Goal: Task Accomplishment & Management: Complete application form

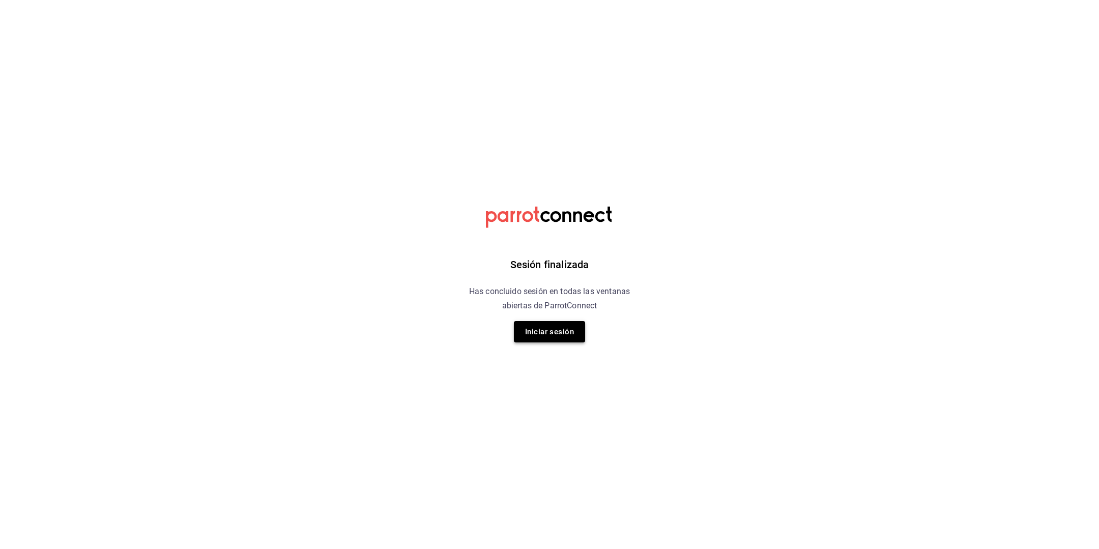
click at [553, 338] on button "Iniciar sesión" at bounding box center [549, 331] width 71 height 21
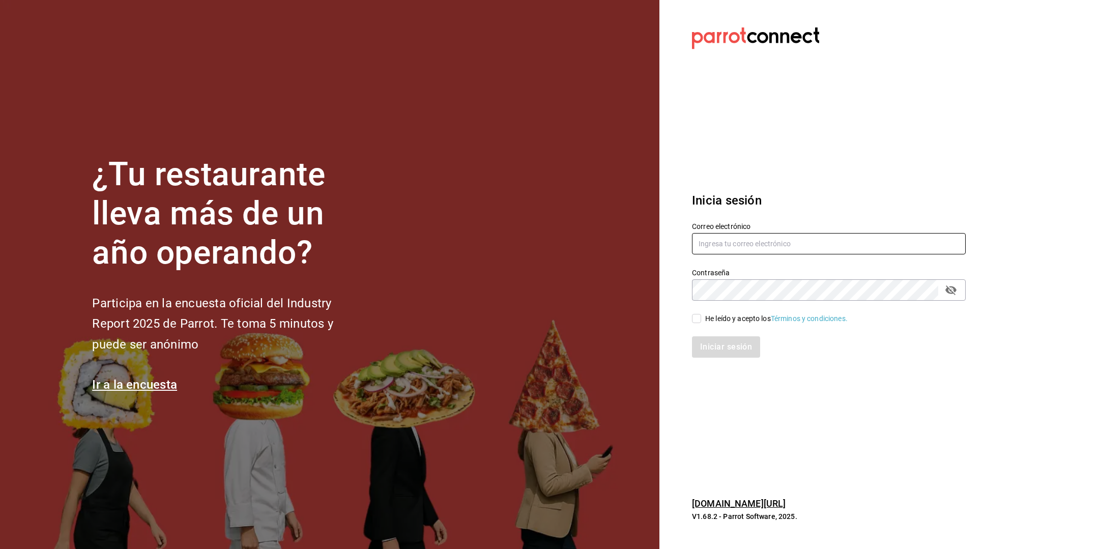
click at [739, 239] on input "text" at bounding box center [829, 243] width 274 height 21
type input "[EMAIL_ADDRESS][DOMAIN_NAME]"
click at [695, 320] on input "He leído y acepto los Términos y condiciones." at bounding box center [696, 318] width 9 height 9
checkbox input "true"
click at [710, 336] on div "Iniciar sesión" at bounding box center [823, 341] width 286 height 34
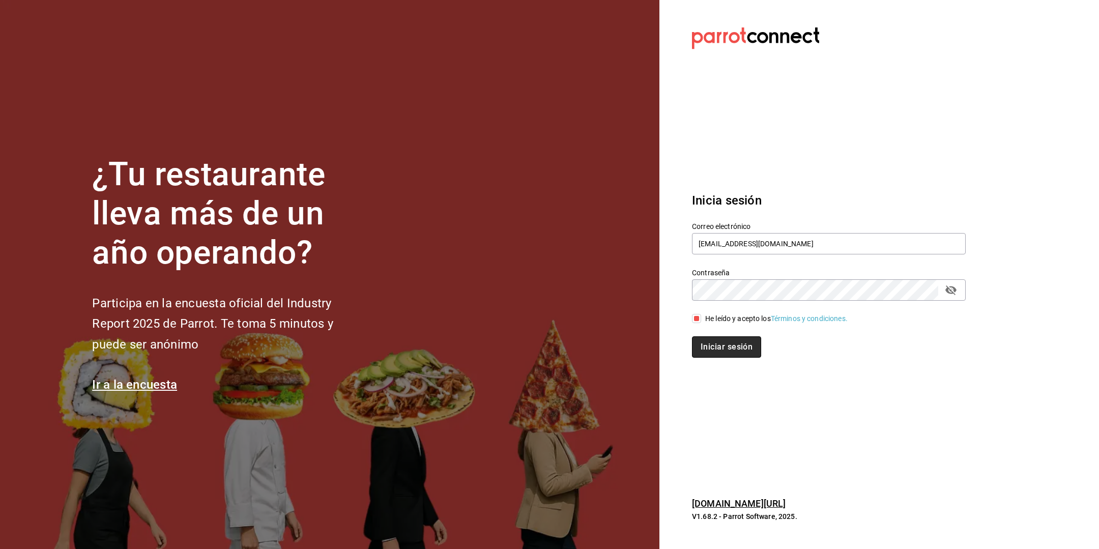
click at [710, 352] on button "Iniciar sesión" at bounding box center [726, 346] width 69 height 21
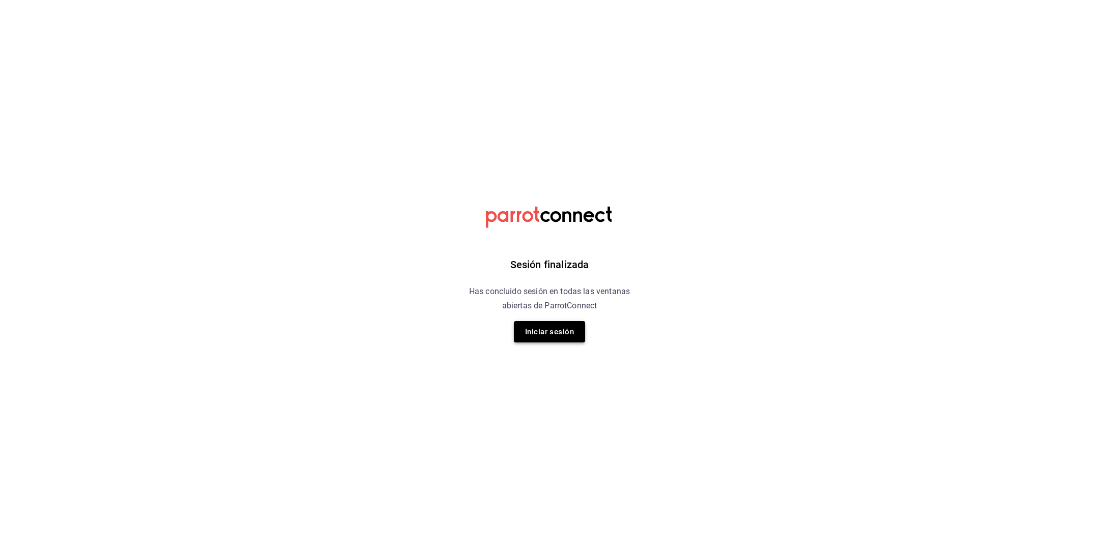
click at [548, 330] on button "Iniciar sesión" at bounding box center [549, 331] width 71 height 21
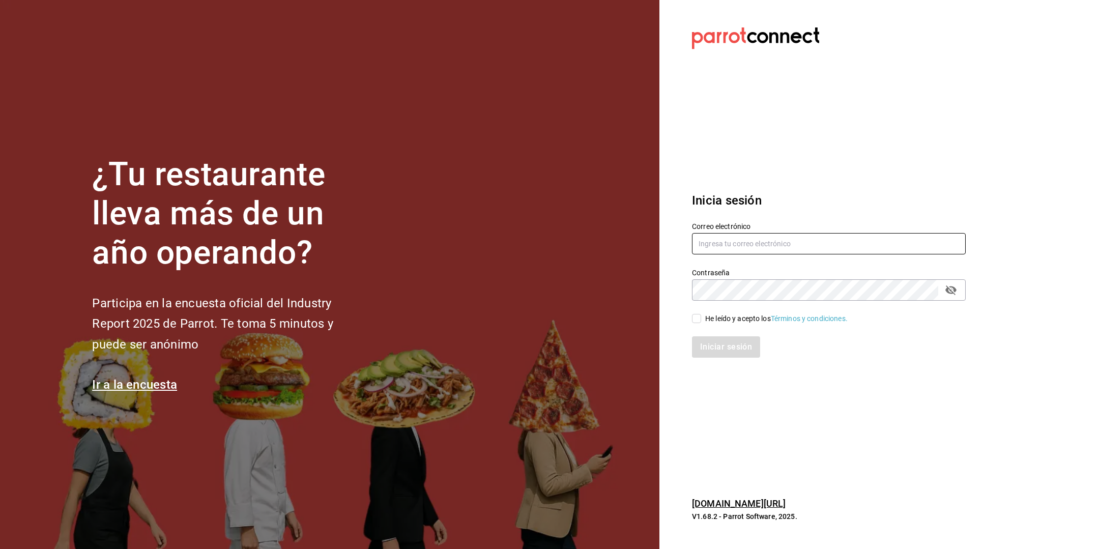
click at [755, 246] on input "text" at bounding box center [829, 243] width 274 height 21
click at [959, 291] on button "passwordField" at bounding box center [951, 289] width 17 height 17
type input "[EMAIL_ADDRESS][DOMAIN_NAME]"
click at [699, 325] on div "Iniciar sesión" at bounding box center [823, 341] width 286 height 34
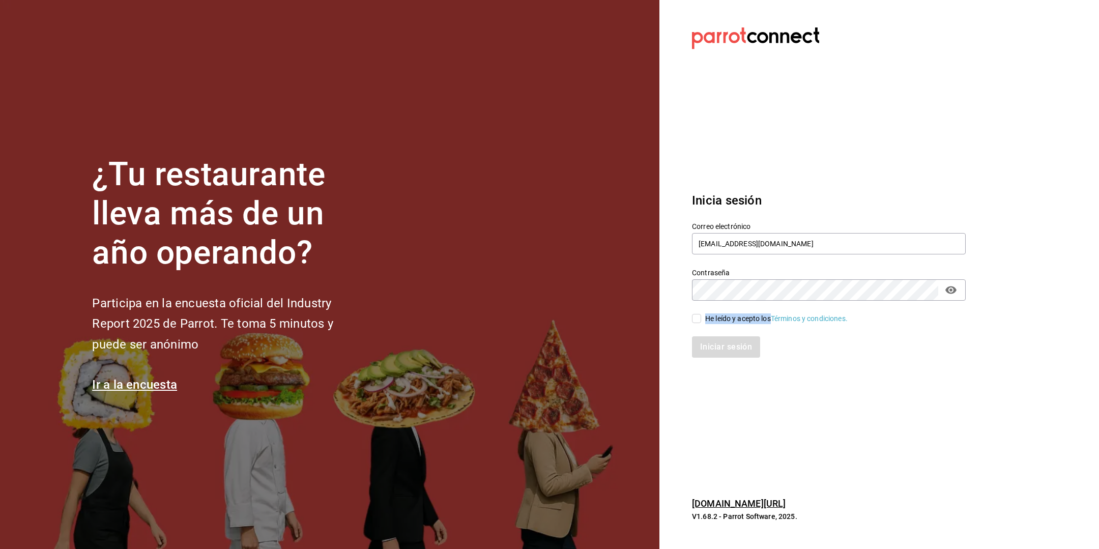
click at [699, 324] on label "He leído y acepto los Términos y condiciones." at bounding box center [770, 319] width 156 height 11
click at [699, 323] on input "He leído y acepto los Términos y condiciones." at bounding box center [696, 318] width 9 height 9
checkbox input "true"
click at [716, 347] on button "Iniciar sesión" at bounding box center [726, 346] width 69 height 21
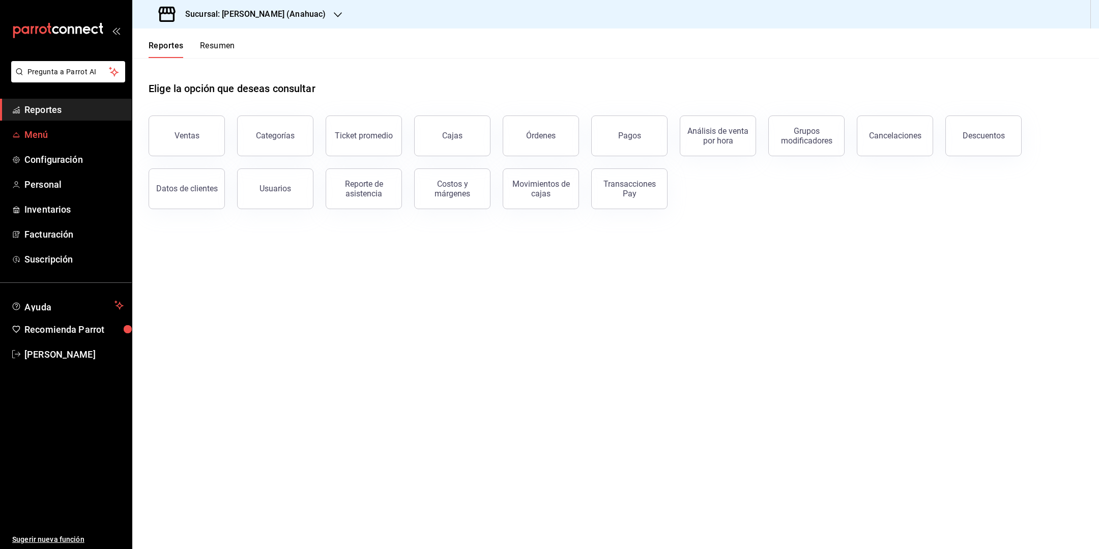
click at [41, 135] on span "Menú" at bounding box center [73, 135] width 99 height 14
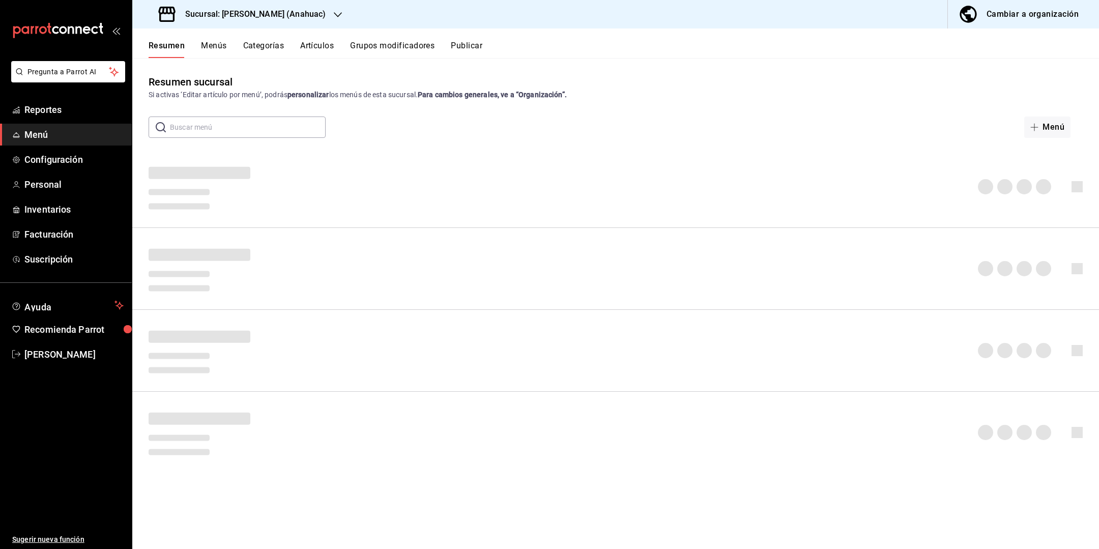
click at [252, 13] on h3 "Sucursal: [PERSON_NAME] (Anahuac)" at bounding box center [251, 14] width 149 height 12
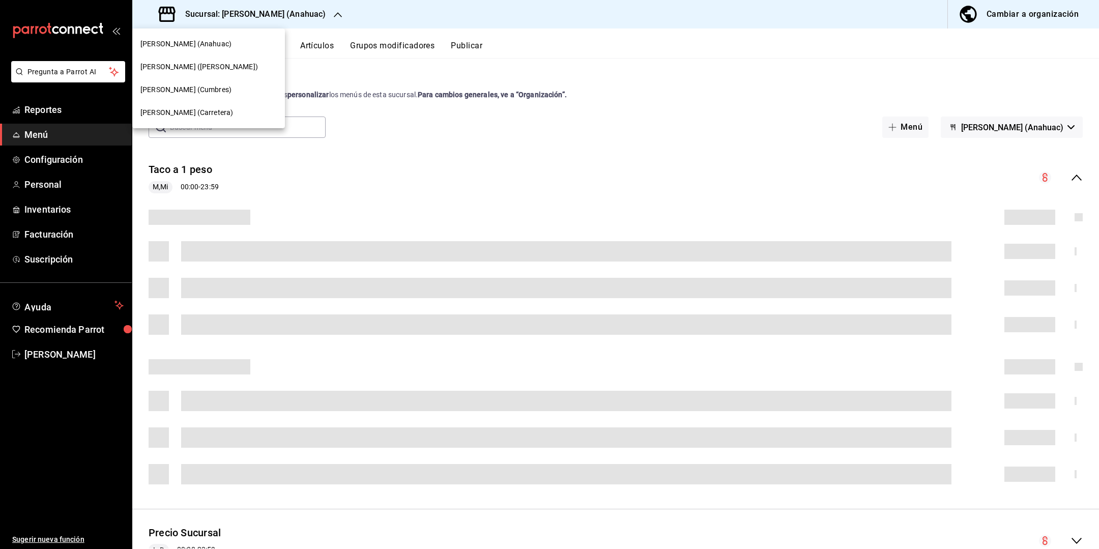
click at [243, 75] on div "[PERSON_NAME] ([PERSON_NAME])" at bounding box center [208, 66] width 153 height 23
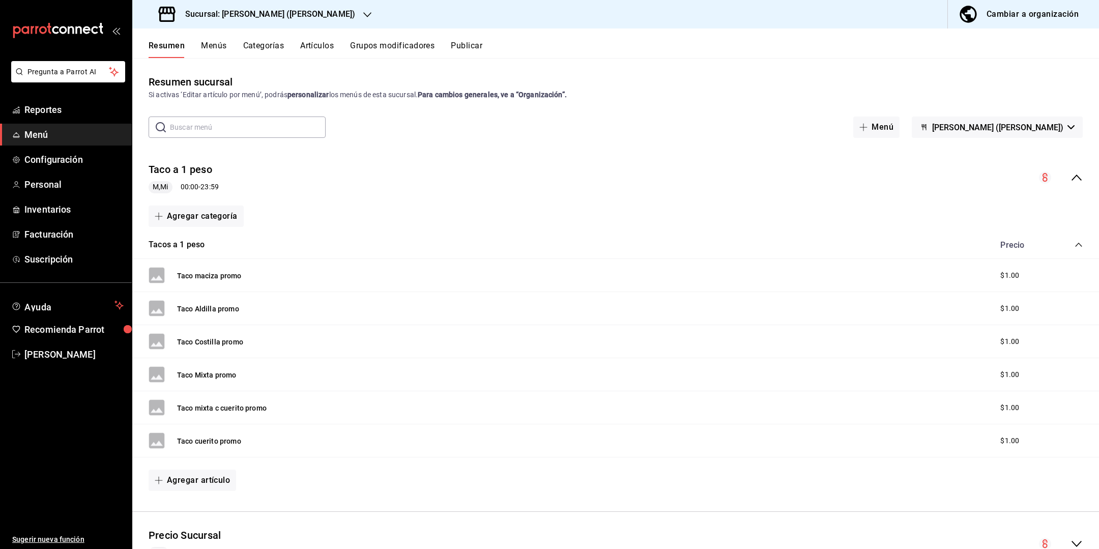
click at [1084, 247] on div "Tacos a 1 peso Precio" at bounding box center [615, 245] width 967 height 29
click at [1077, 242] on icon "collapse-category-row" at bounding box center [1079, 245] width 8 height 8
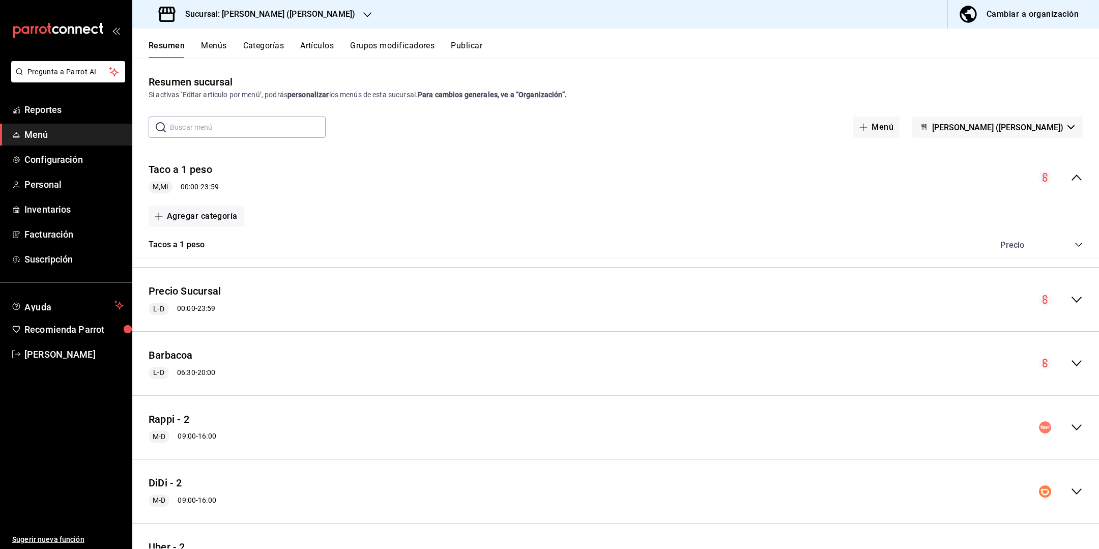
click at [1077, 242] on icon "collapse-category-row" at bounding box center [1079, 245] width 8 height 8
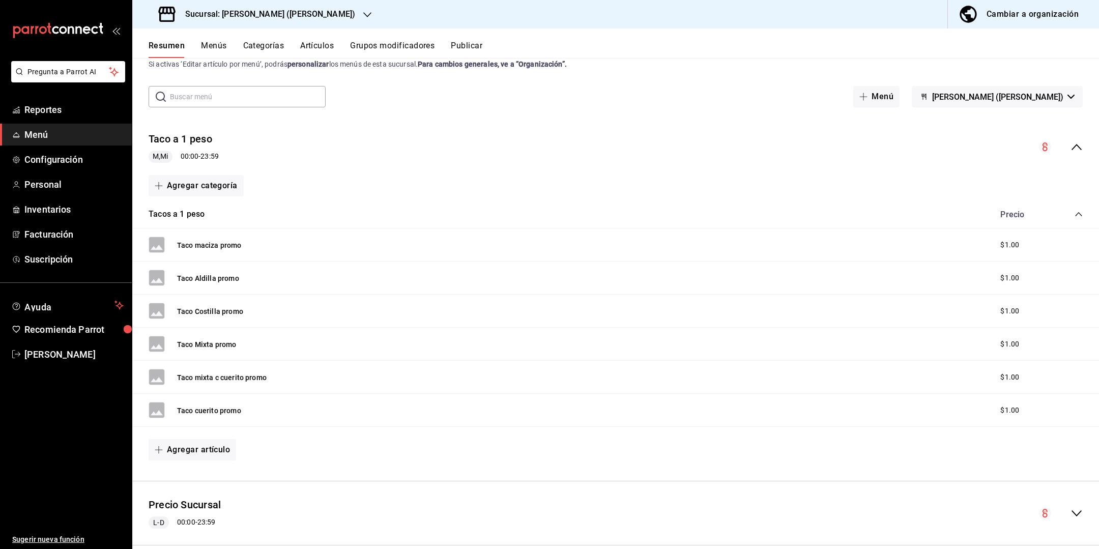
scroll to position [18, 0]
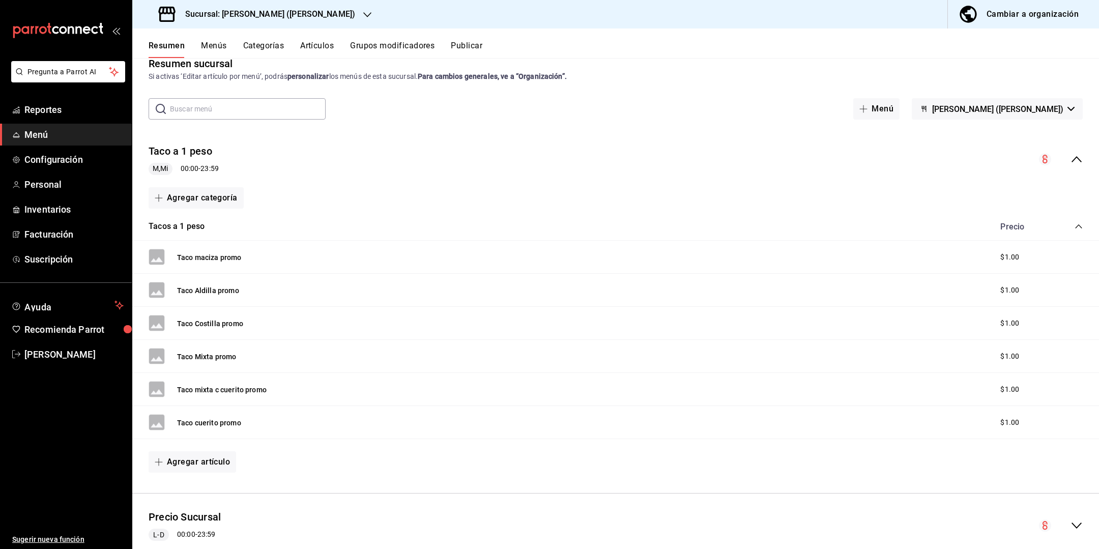
click at [218, 45] on button "Menús" at bounding box center [213, 49] width 25 height 17
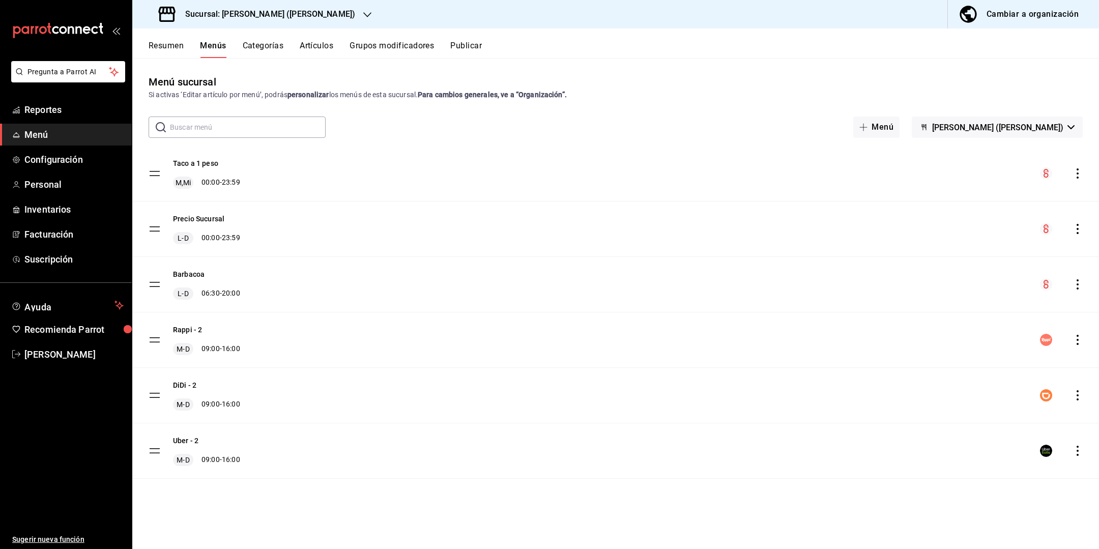
click at [1079, 180] on div "Taco a 1 peso M,Mi 00:00 - 23:59" at bounding box center [615, 173] width 967 height 55
click at [1077, 176] on icon "actions" at bounding box center [1078, 173] width 10 height 10
click at [1067, 154] on div at bounding box center [549, 274] width 1099 height 549
click at [183, 181] on span "M,Mi" at bounding box center [184, 183] width 20 height 10
click at [177, 166] on button "Taco a 1 peso" at bounding box center [195, 163] width 45 height 10
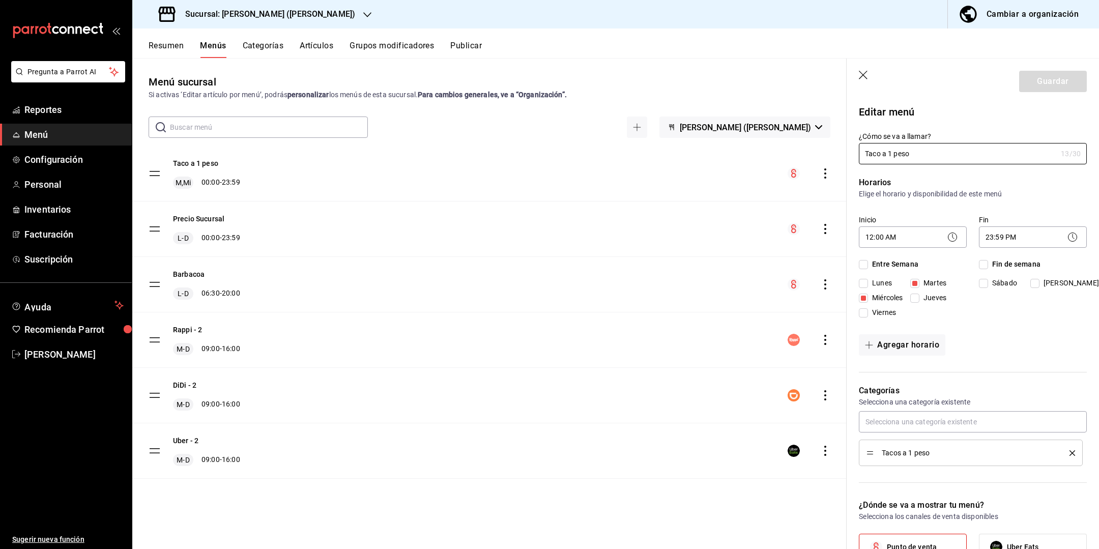
click at [914, 285] on input "Martes" at bounding box center [915, 283] width 9 height 9
checkbox input "false"
click at [864, 301] on input "Miércoles" at bounding box center [863, 298] width 9 height 9
checkbox input "false"
click at [862, 287] on input "Lunes" at bounding box center [863, 283] width 9 height 9
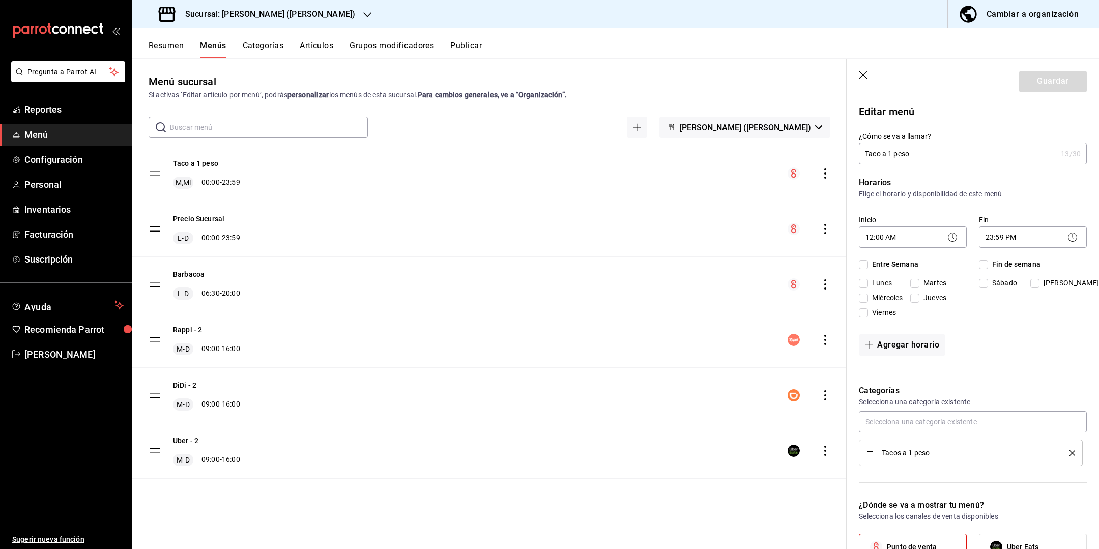
checkbox input "true"
click at [1066, 83] on button "Guardar" at bounding box center [1054, 81] width 68 height 21
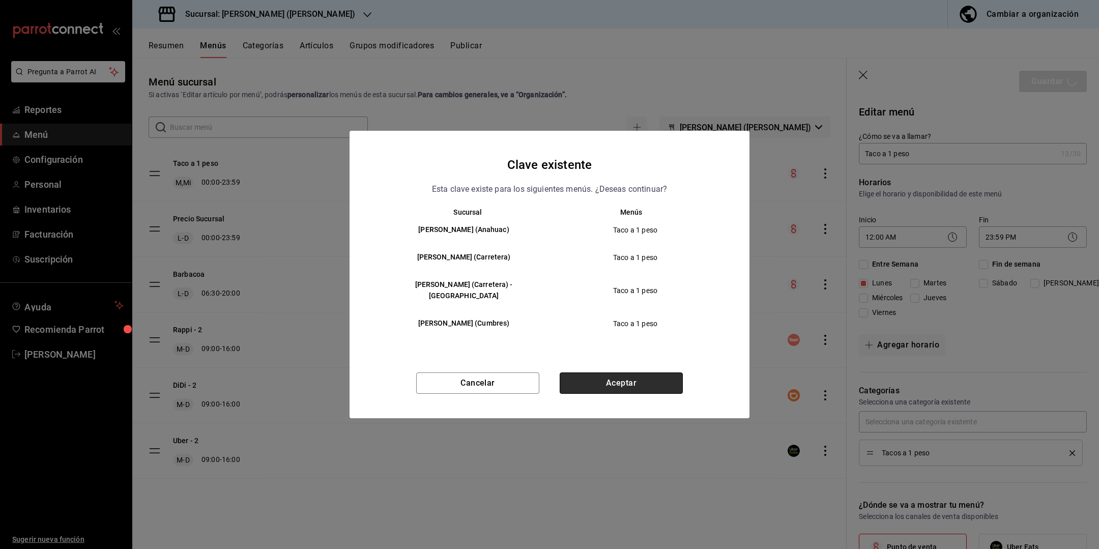
click at [667, 383] on button "Aceptar" at bounding box center [621, 383] width 123 height 21
checkbox input "false"
type input "1755620397269"
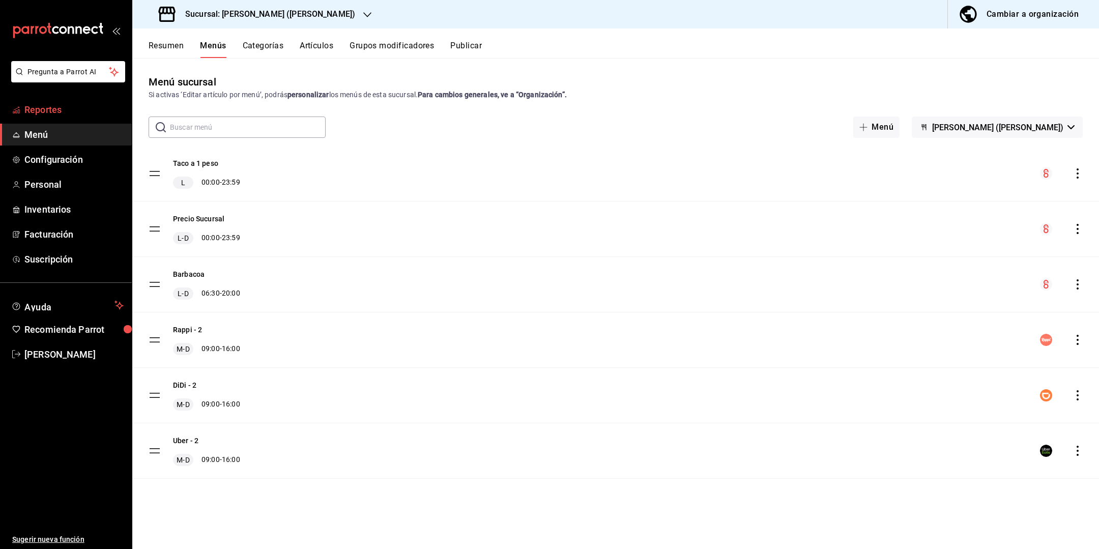
click at [74, 119] on link "Reportes" at bounding box center [66, 110] width 132 height 22
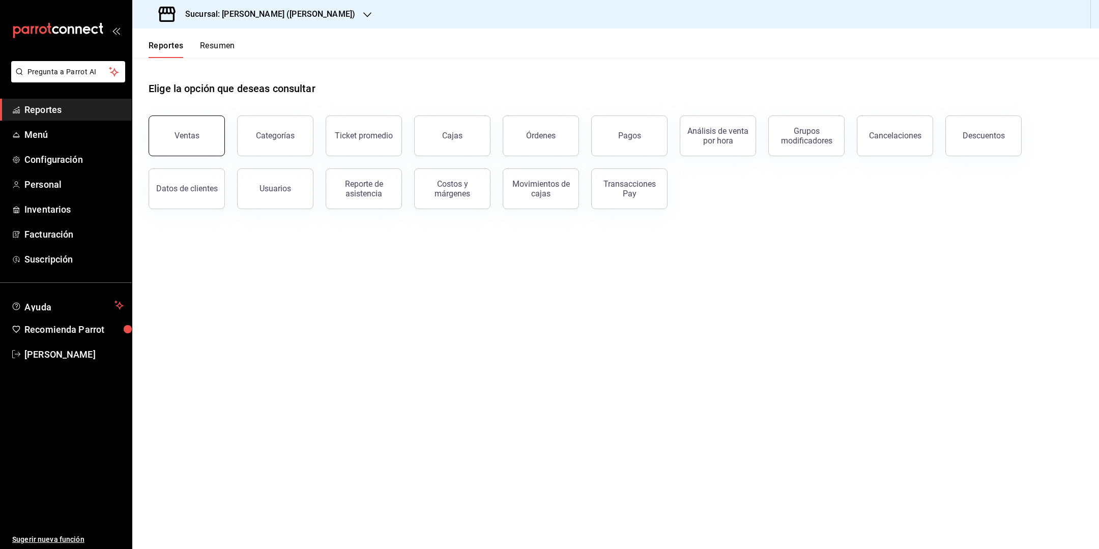
click at [200, 143] on button "Ventas" at bounding box center [187, 136] width 76 height 41
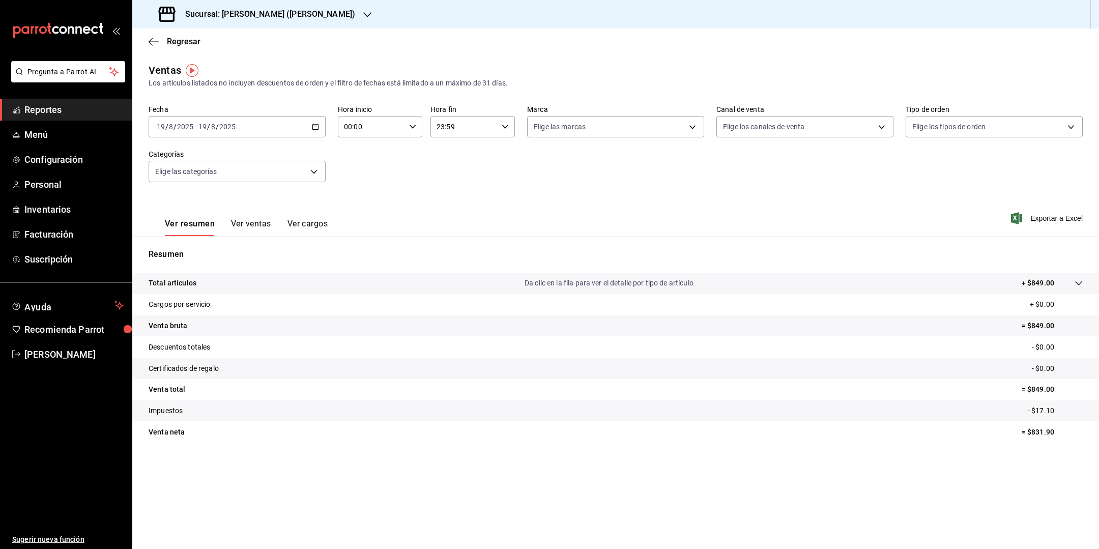
click at [273, 126] on div "[DATE] [DATE] - [DATE] [DATE]" at bounding box center [237, 126] width 177 height 21
click at [219, 255] on li "Rango de fechas" at bounding box center [196, 249] width 95 height 23
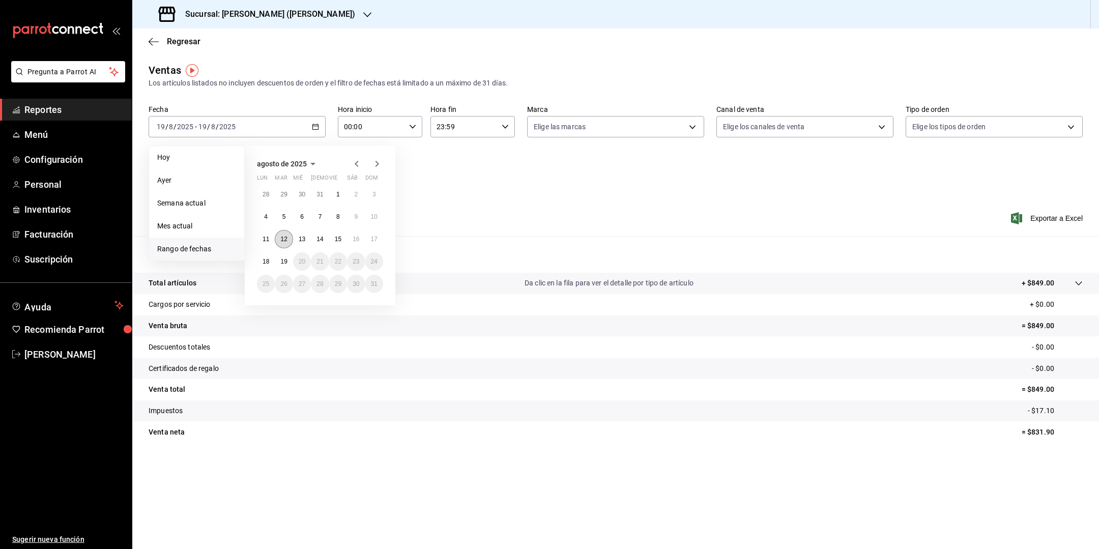
click at [289, 239] on button "12" at bounding box center [284, 239] width 18 height 18
click at [374, 238] on abbr "17" at bounding box center [374, 239] width 7 height 7
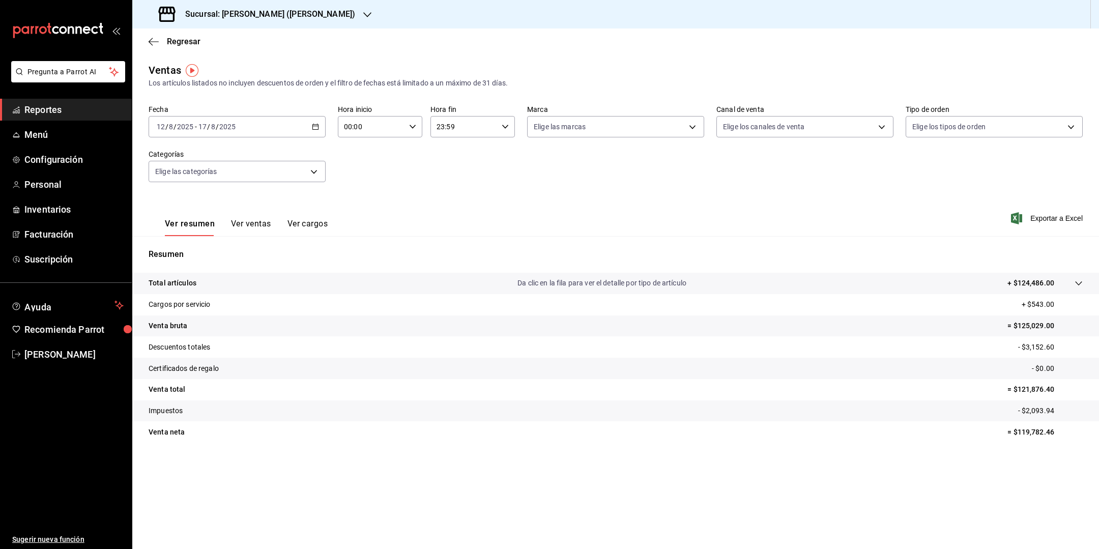
click at [259, 227] on button "Ver ventas" at bounding box center [251, 227] width 40 height 17
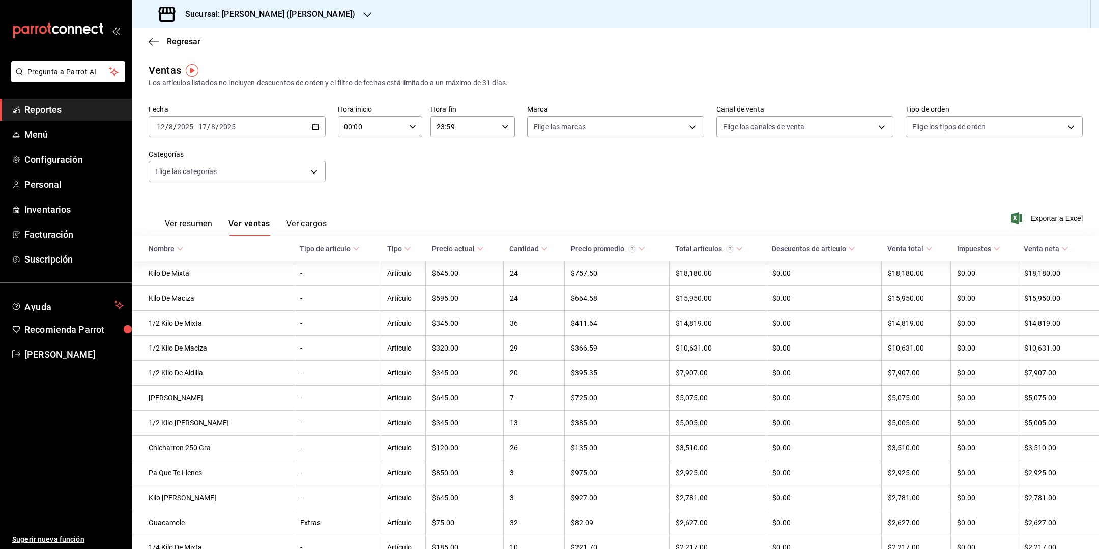
click at [285, 126] on div "[DATE] [DATE] - [DATE] [DATE]" at bounding box center [237, 126] width 177 height 21
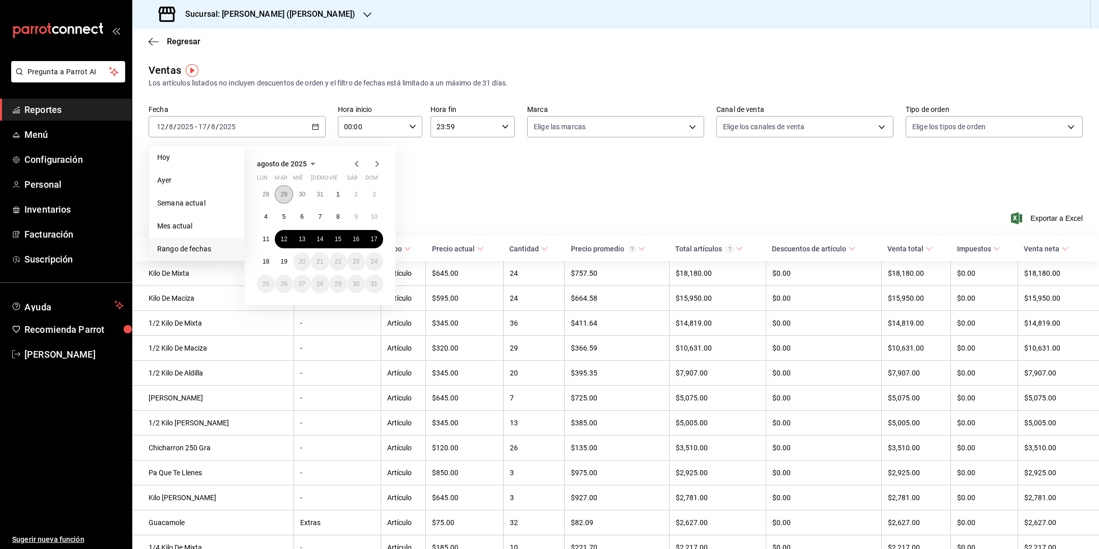
click at [287, 193] on abbr "29" at bounding box center [283, 194] width 7 height 7
click at [373, 285] on abbr "3" at bounding box center [375, 288] width 4 height 7
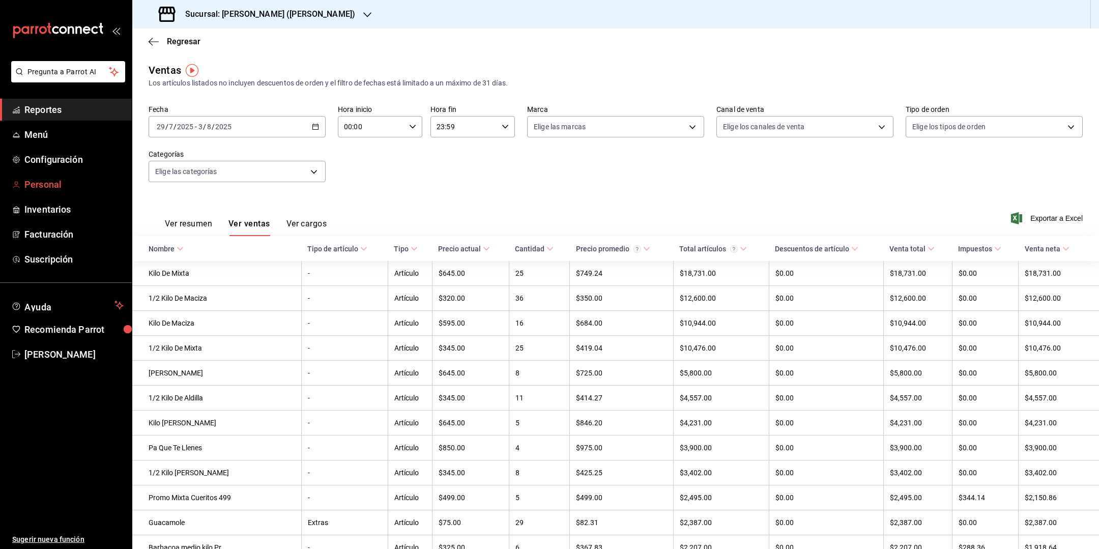
click at [52, 181] on span "Personal" at bounding box center [73, 185] width 99 height 14
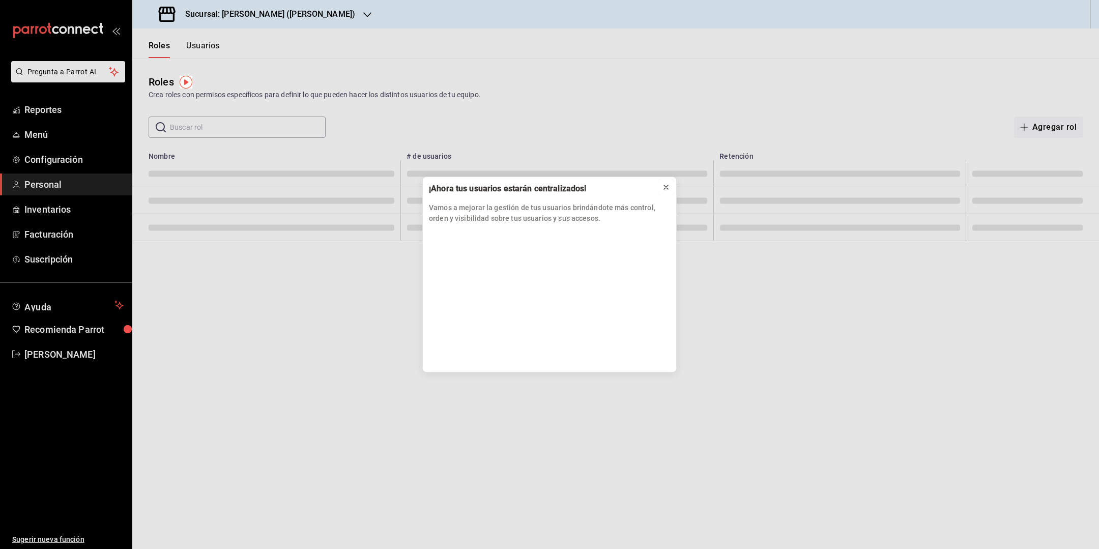
click at [666, 189] on icon at bounding box center [666, 187] width 8 height 8
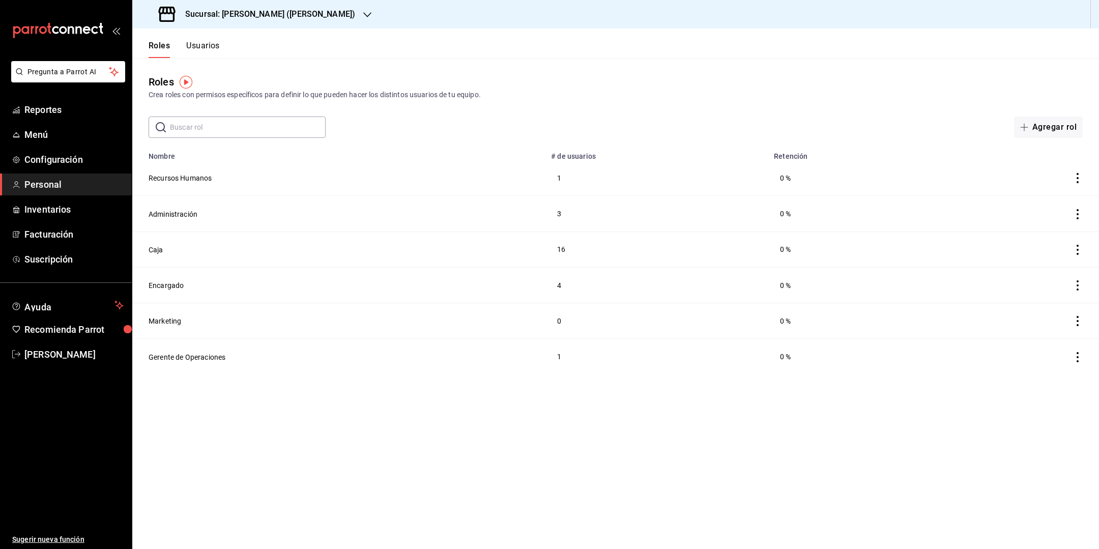
click at [201, 52] on button "Usuarios" at bounding box center [203, 49] width 34 height 17
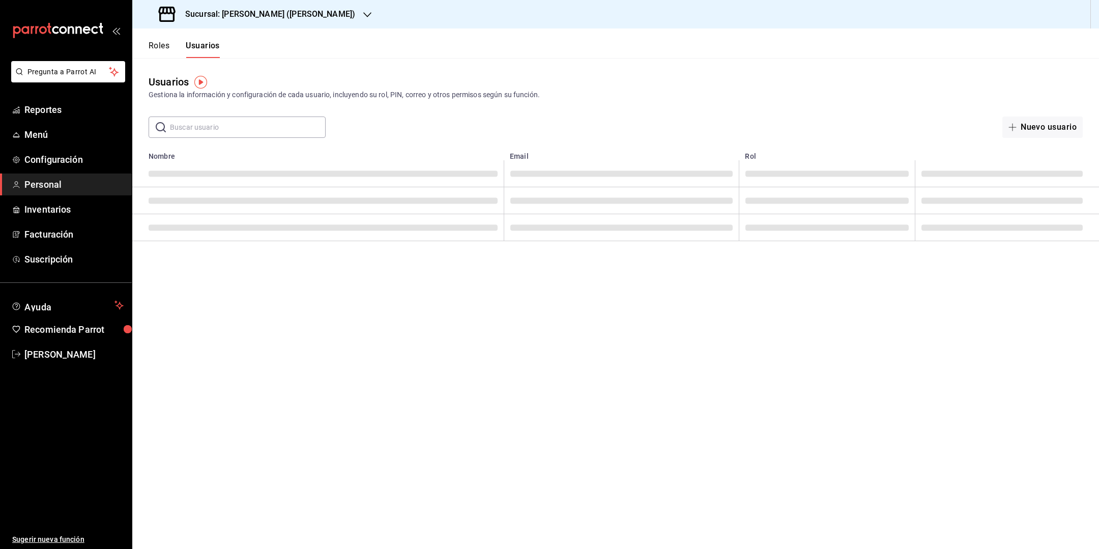
click at [249, 128] on input "text" at bounding box center [248, 127] width 156 height 20
click at [1057, 126] on button "Nuevo usuario" at bounding box center [1043, 127] width 80 height 21
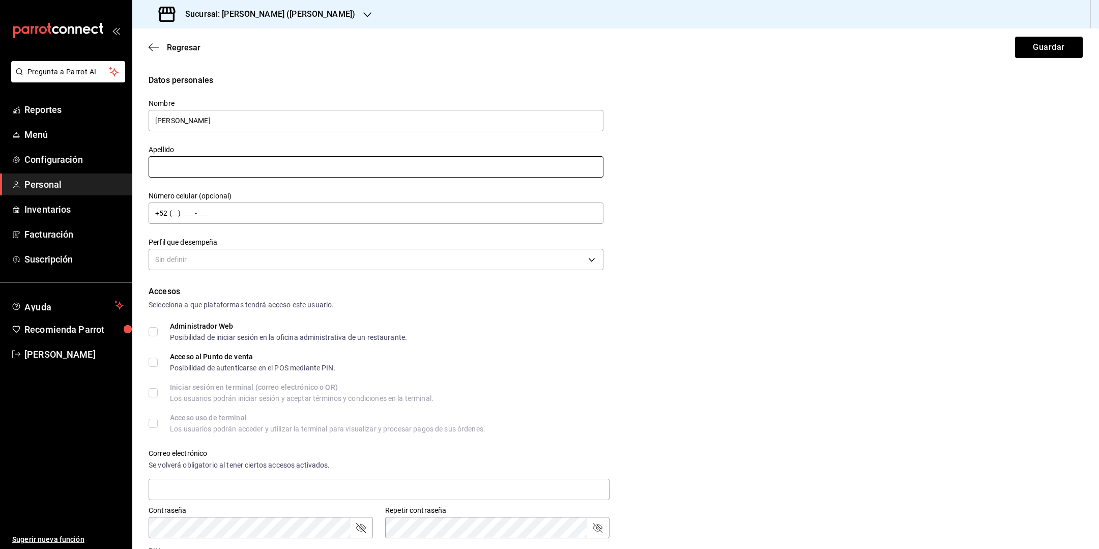
type input "[PERSON_NAME]"
click at [229, 166] on input "text" at bounding box center [376, 166] width 455 height 21
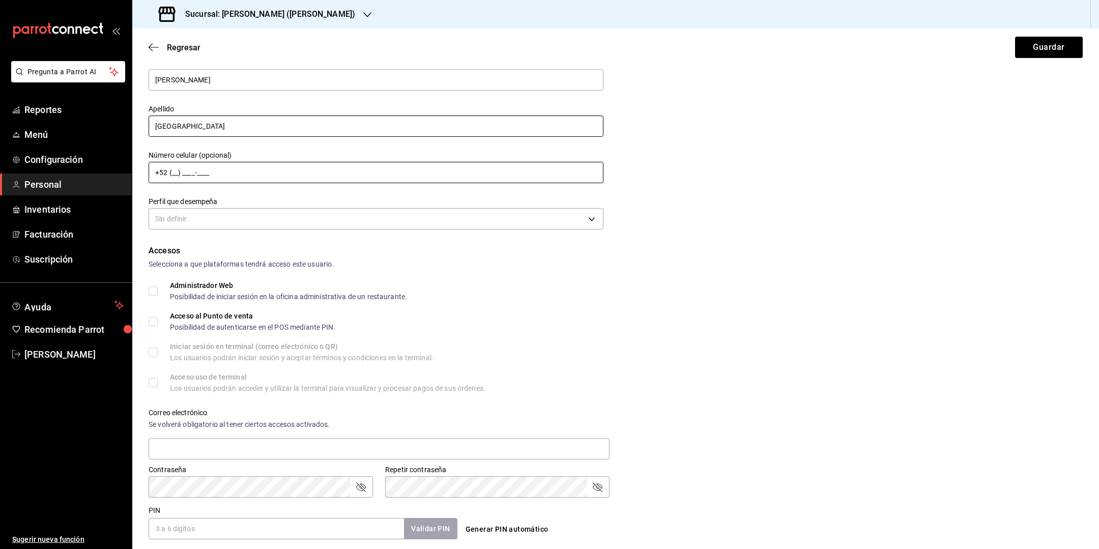
scroll to position [46, 0]
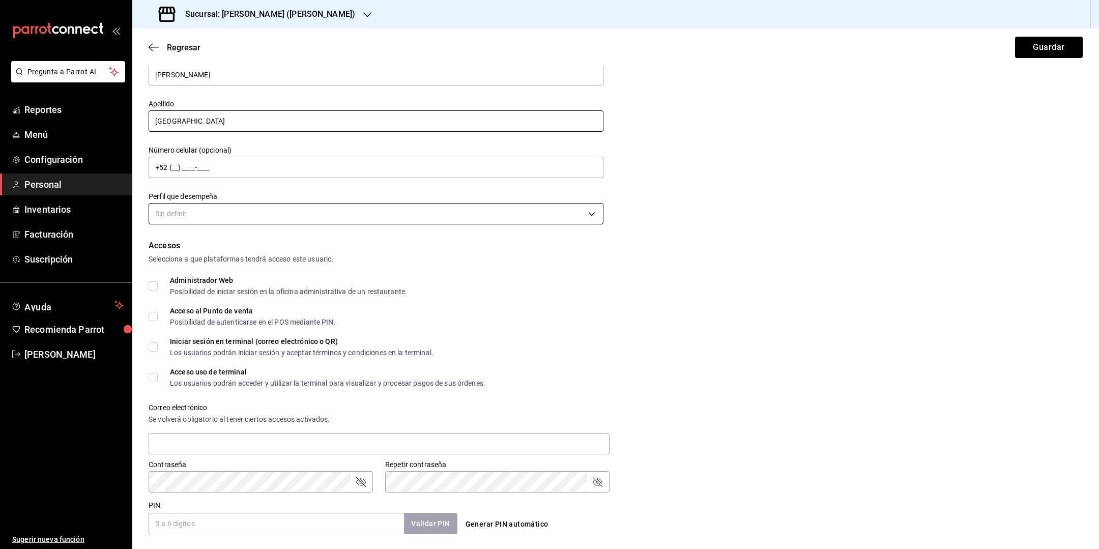
type input "[GEOGRAPHIC_DATA]"
click at [293, 215] on body "Pregunta a Parrot AI Reportes Menú Configuración Personal Inventarios Facturaci…" at bounding box center [549, 274] width 1099 height 549
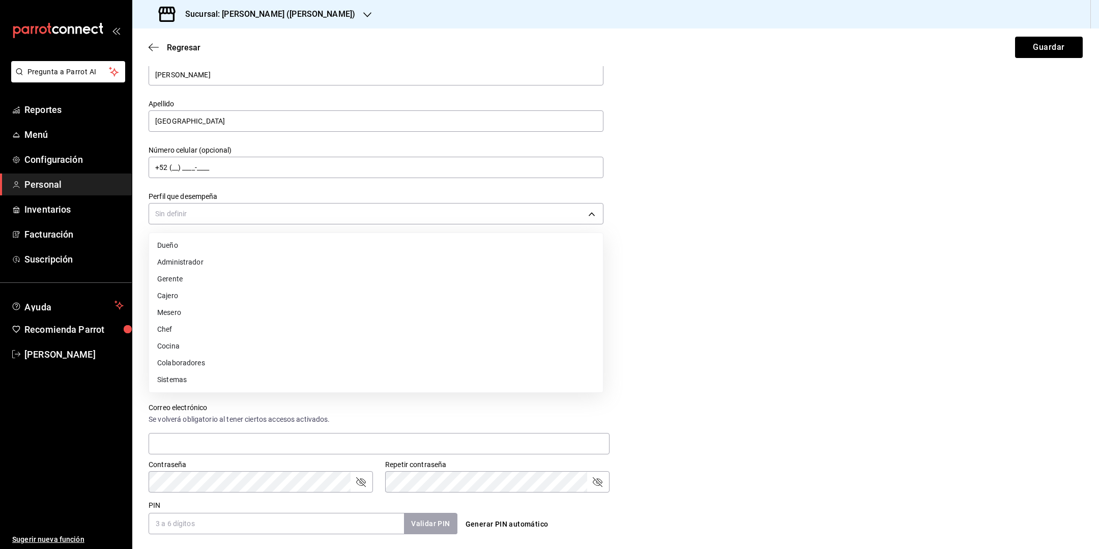
click at [269, 280] on li "Gerente" at bounding box center [376, 279] width 454 height 17
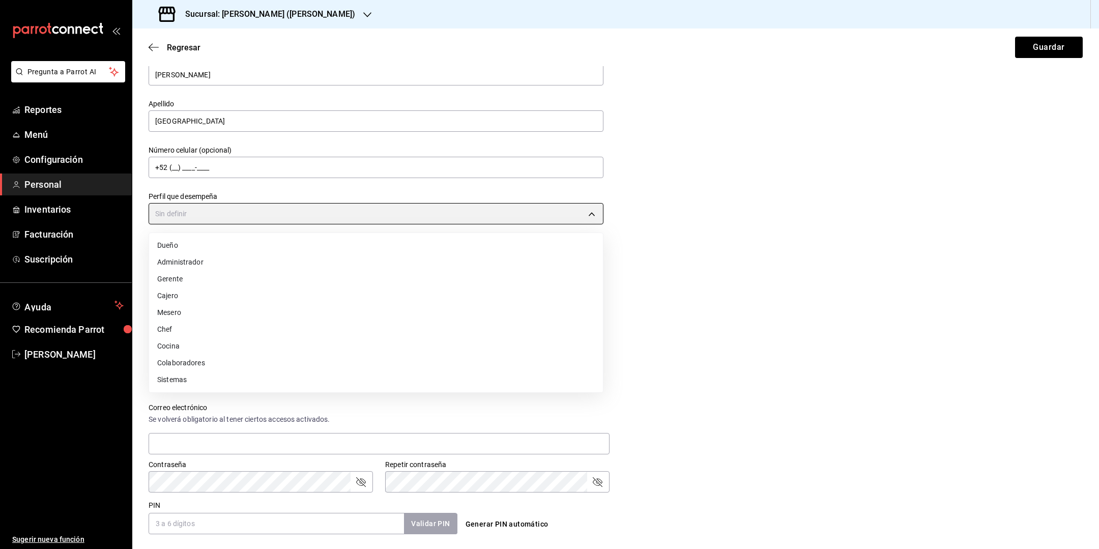
type input "MANAGER"
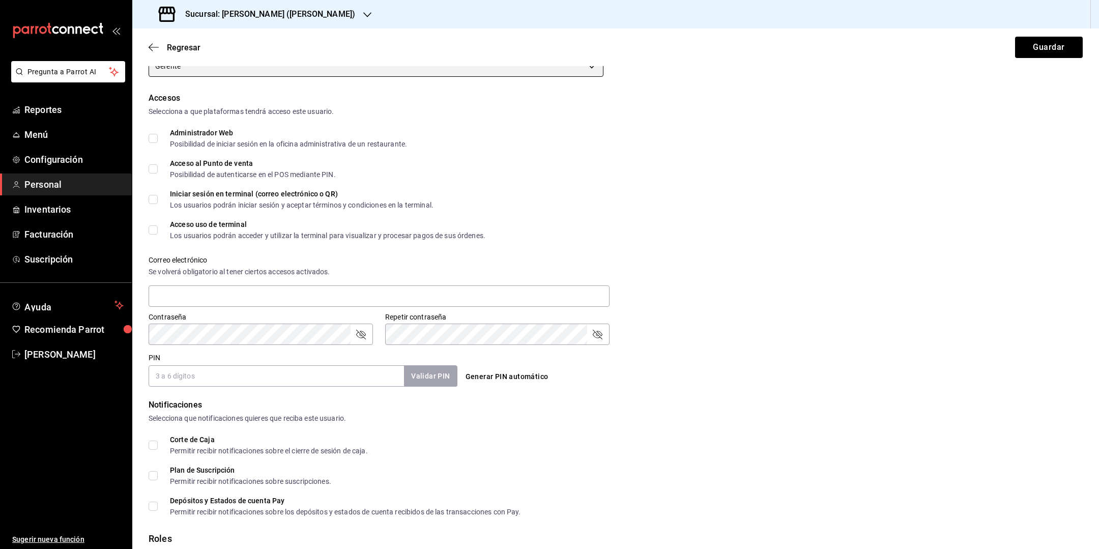
scroll to position [211, 0]
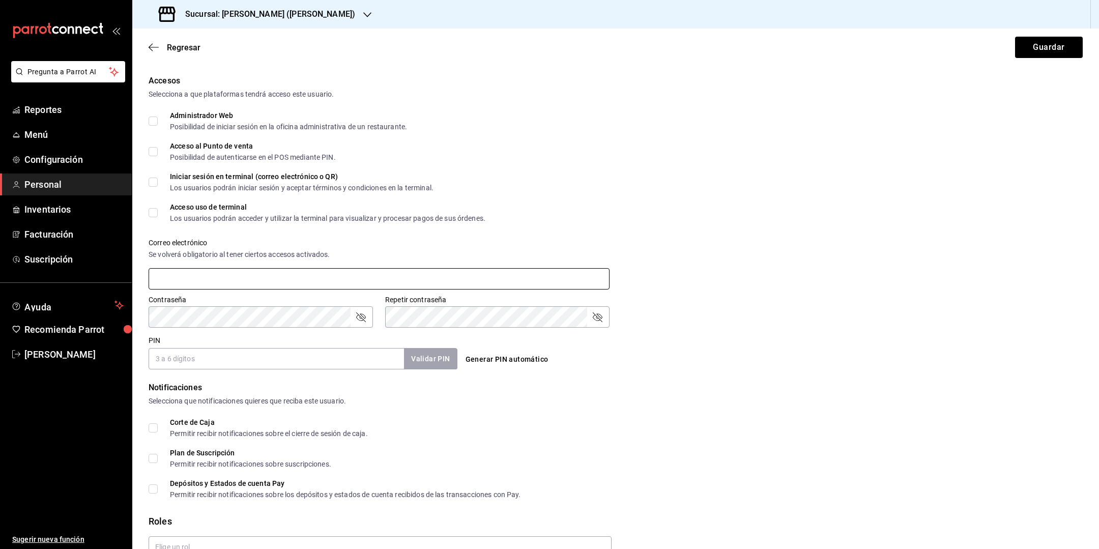
click at [344, 288] on input "text" at bounding box center [379, 278] width 461 height 21
type input "a"
click at [359, 320] on icon "passwordField" at bounding box center [361, 317] width 12 height 12
type input "[EMAIL_ADDRESS][DOMAIN_NAME]"
click at [343, 354] on input "PIN" at bounding box center [277, 358] width 256 height 21
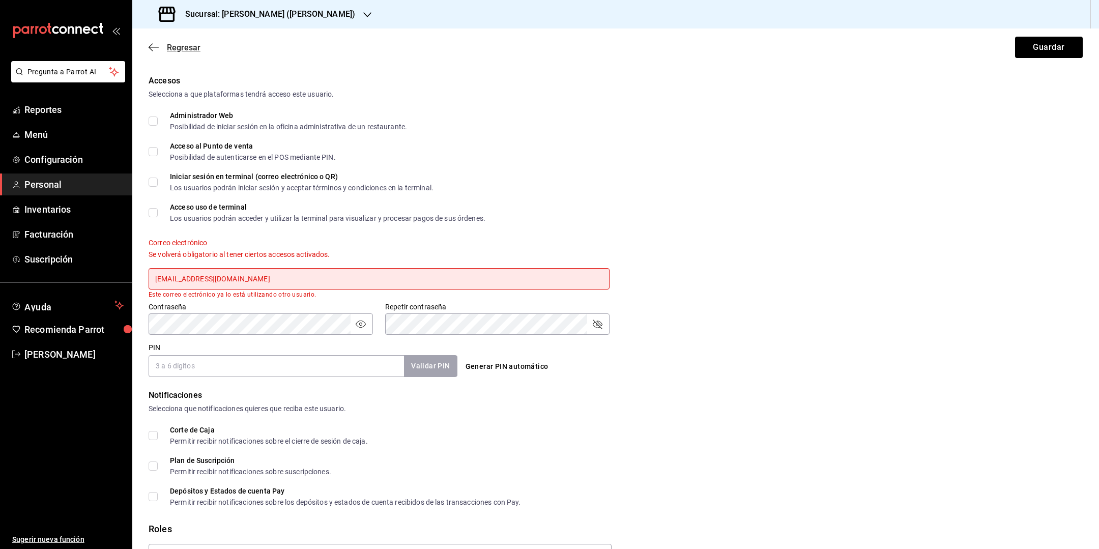
click at [151, 43] on span "Regresar" at bounding box center [175, 48] width 52 height 10
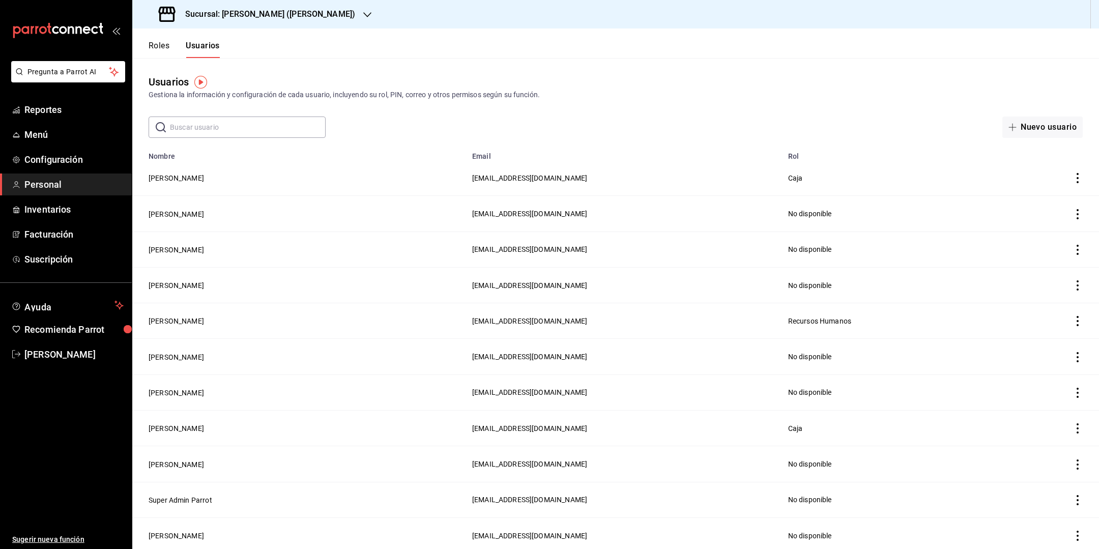
click at [252, 123] on input "text" at bounding box center [248, 127] width 156 height 20
type input "[PERSON_NAME]"
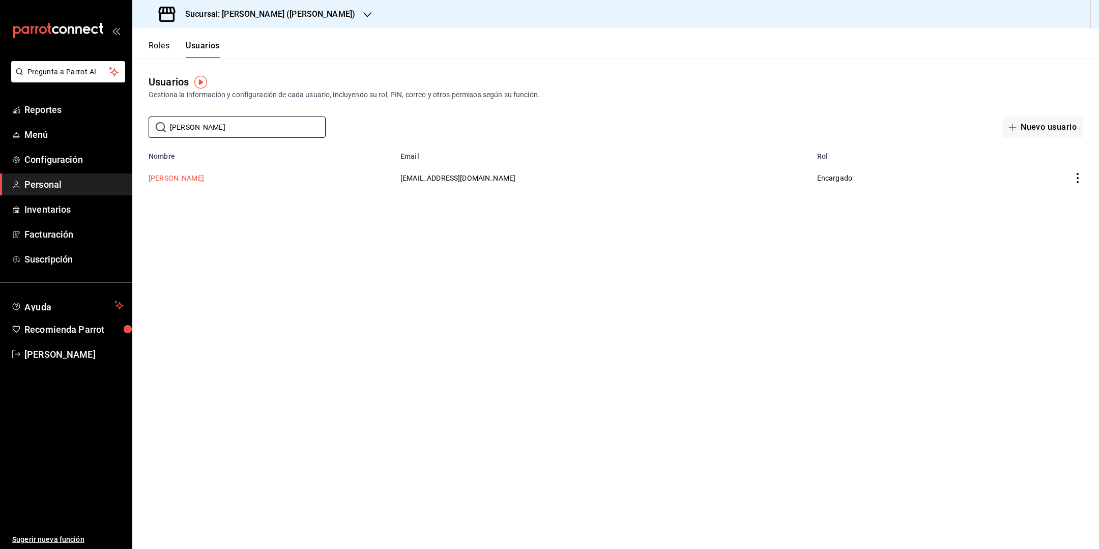
click at [181, 181] on button "[PERSON_NAME]" at bounding box center [176, 178] width 55 height 10
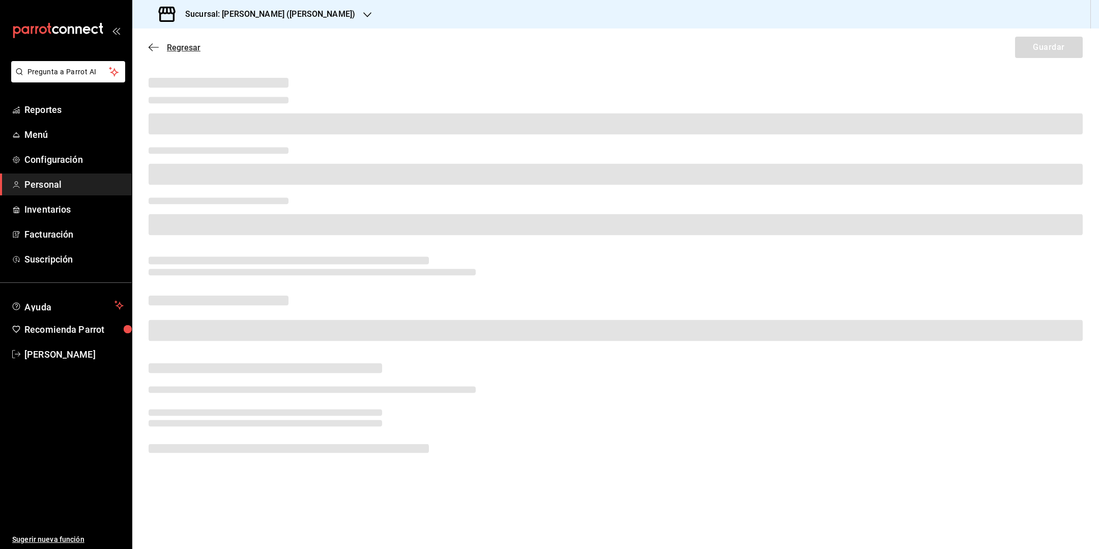
click at [152, 49] on icon "button" at bounding box center [154, 47] width 10 height 9
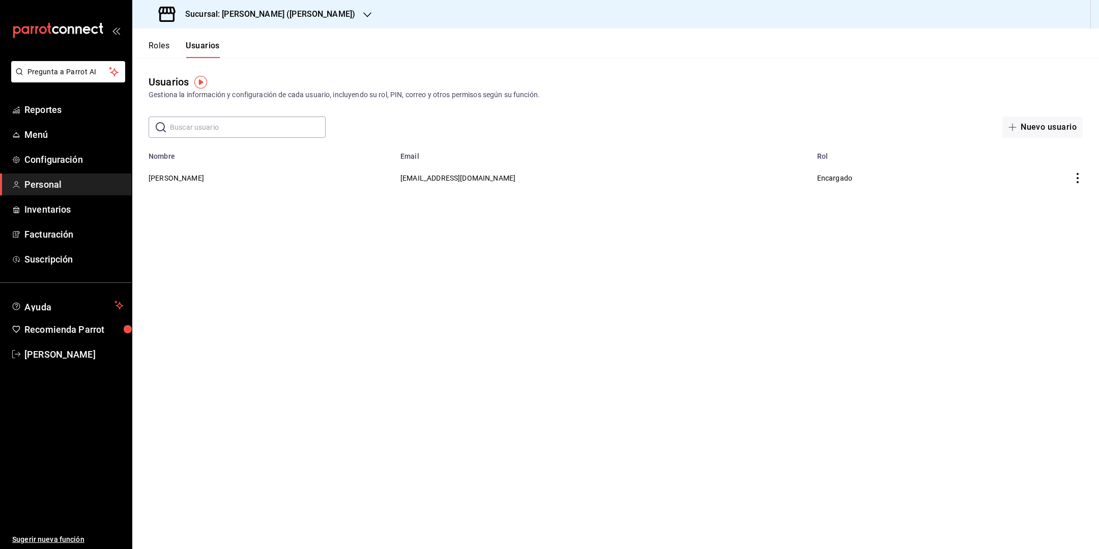
click at [1079, 176] on icon "actions" at bounding box center [1078, 178] width 10 height 10
click at [1046, 200] on li "Eliminar" at bounding box center [1041, 193] width 86 height 29
click at [1026, 212] on button "Eliminar" at bounding box center [1033, 212] width 68 height 21
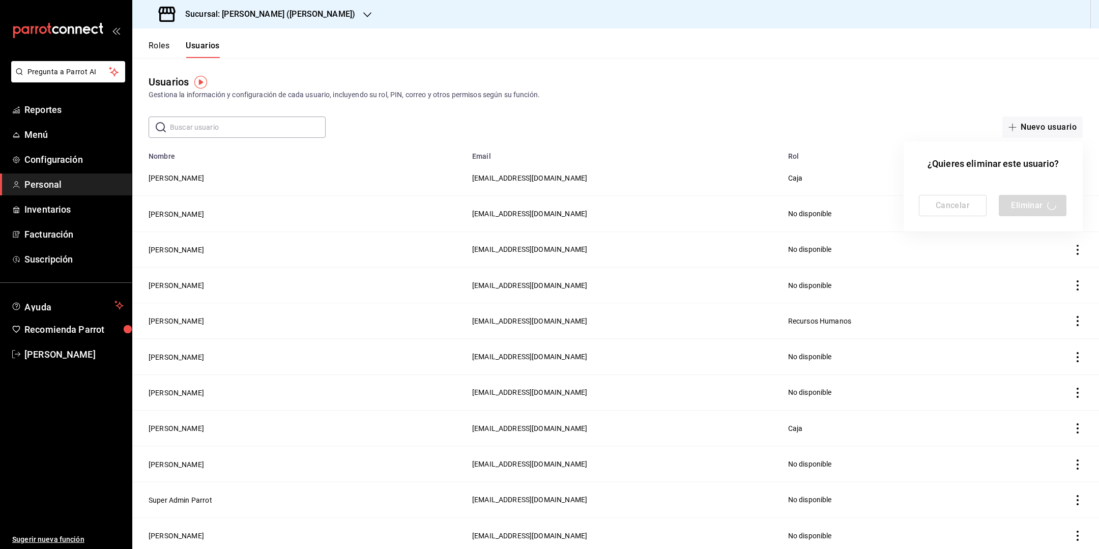
click at [908, 111] on div at bounding box center [549, 274] width 1099 height 549
click at [1059, 130] on div at bounding box center [549, 274] width 1099 height 549
click at [1038, 96] on div at bounding box center [549, 274] width 1099 height 549
click at [1017, 92] on div at bounding box center [549, 274] width 1099 height 549
click at [1001, 97] on div at bounding box center [549, 274] width 1099 height 549
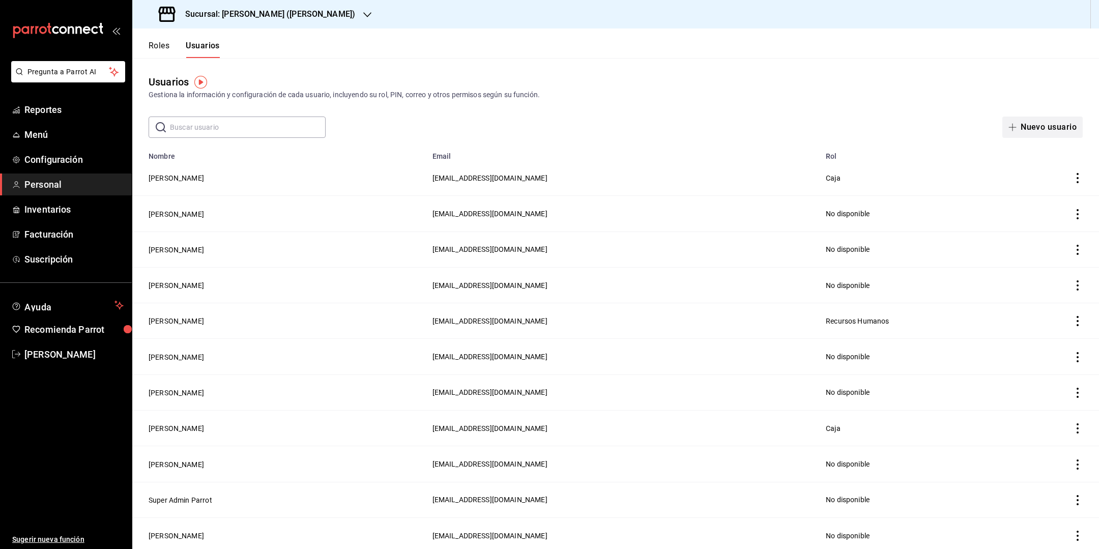
click at [1046, 132] on button "Nuevo usuario" at bounding box center [1043, 127] width 80 height 21
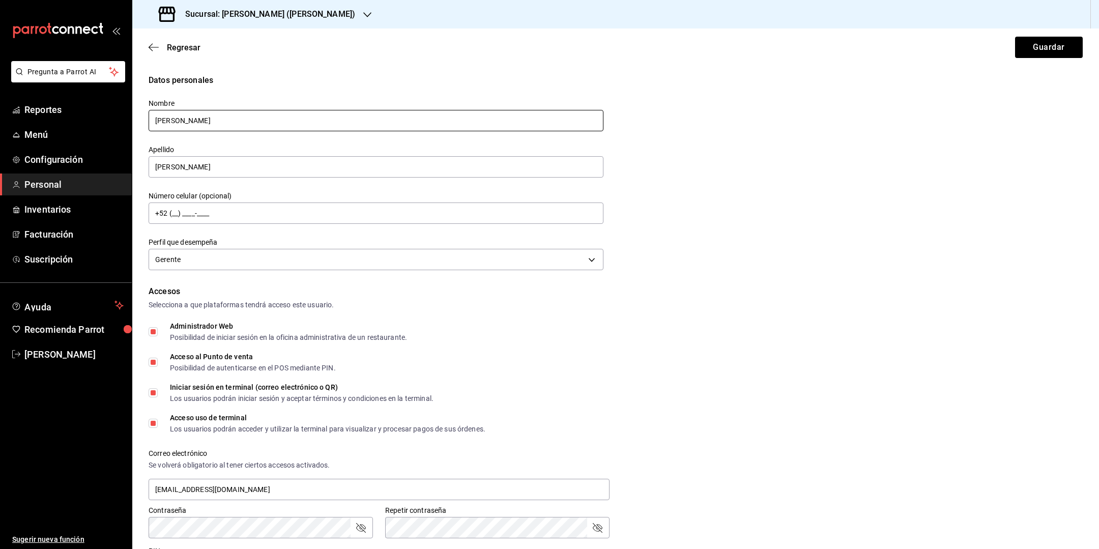
drag, startPoint x: 221, startPoint y: 124, endPoint x: 166, endPoint y: 128, distance: 54.6
click at [166, 128] on input "[PERSON_NAME]" at bounding box center [376, 120] width 455 height 21
drag, startPoint x: 174, startPoint y: 124, endPoint x: 79, endPoint y: 107, distance: 96.2
click at [149, 110] on input "[PERSON_NAME]" at bounding box center [376, 120] width 455 height 21
type input "[PERSON_NAME]"
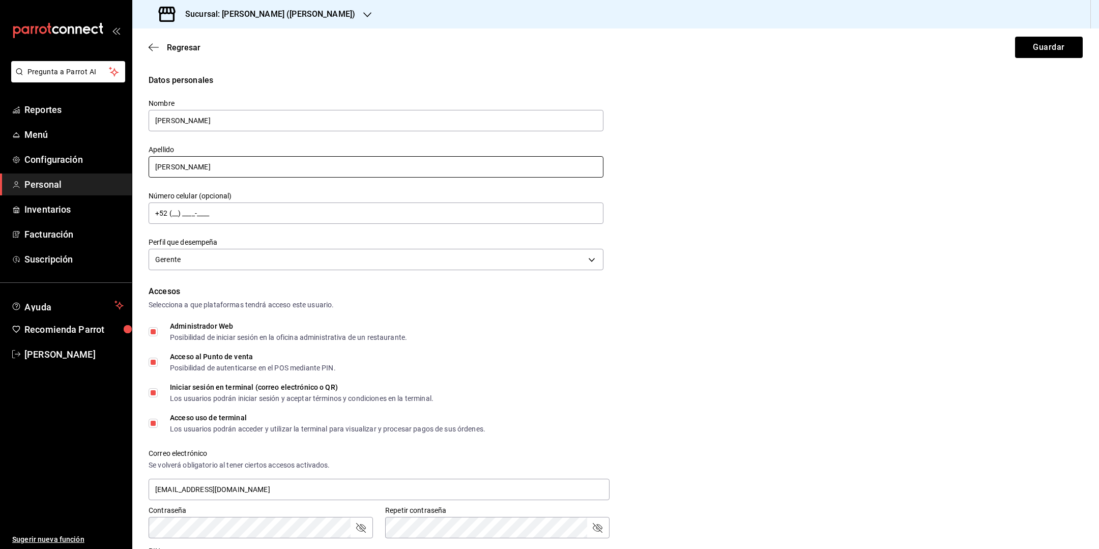
drag, startPoint x: 183, startPoint y: 167, endPoint x: 117, endPoint y: 167, distance: 66.2
click at [149, 167] on input "[PERSON_NAME]" at bounding box center [376, 166] width 455 height 21
type input "f"
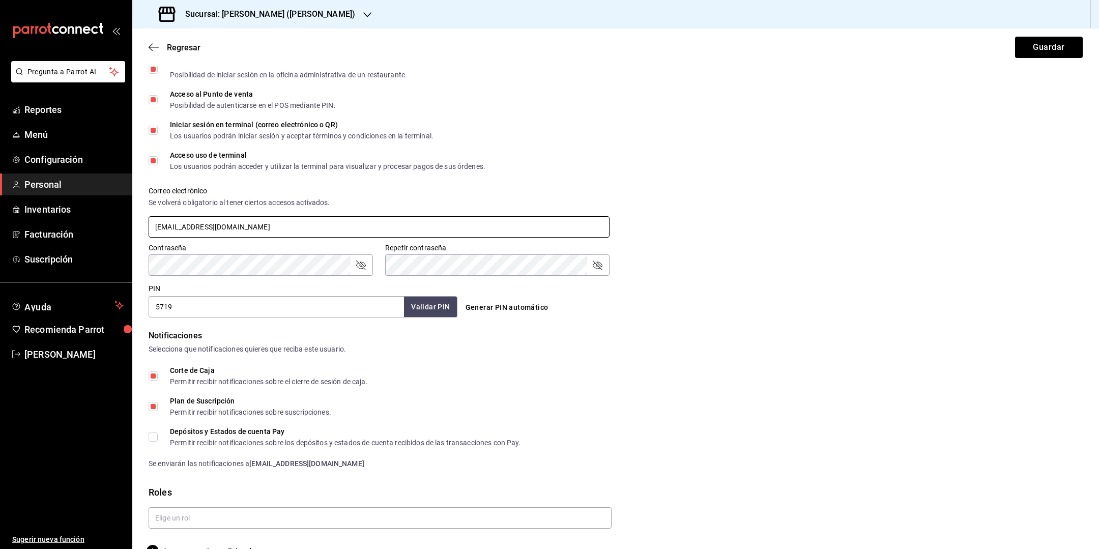
scroll to position [287, 0]
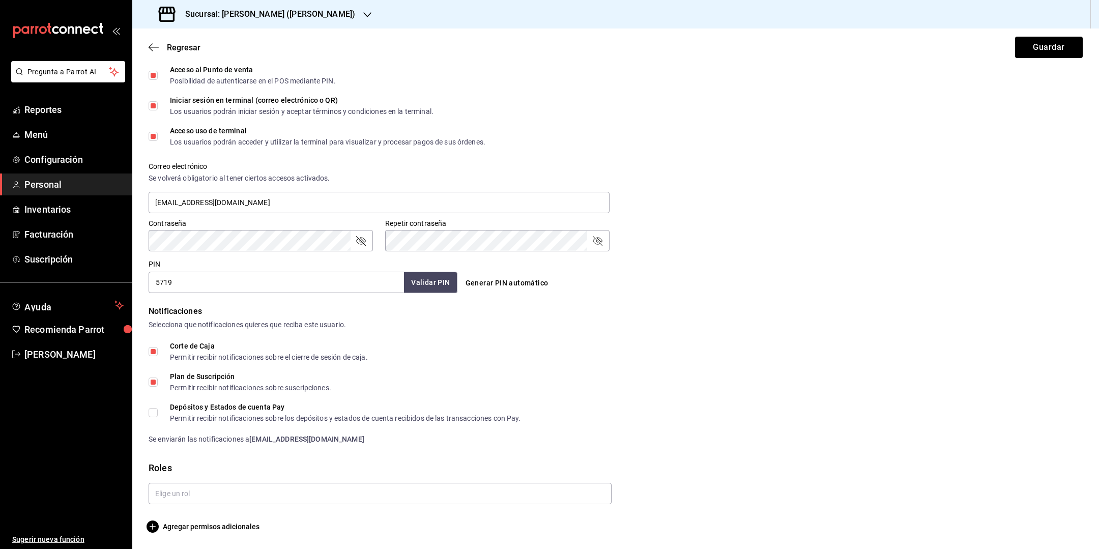
type input "[GEOGRAPHIC_DATA]"
drag, startPoint x: 220, startPoint y: 289, endPoint x: 160, endPoint y: 276, distance: 61.9
click at [160, 276] on input "5719" at bounding box center [277, 282] width 256 height 21
type input "1010"
click at [433, 279] on button "Validar PIN" at bounding box center [430, 283] width 54 height 22
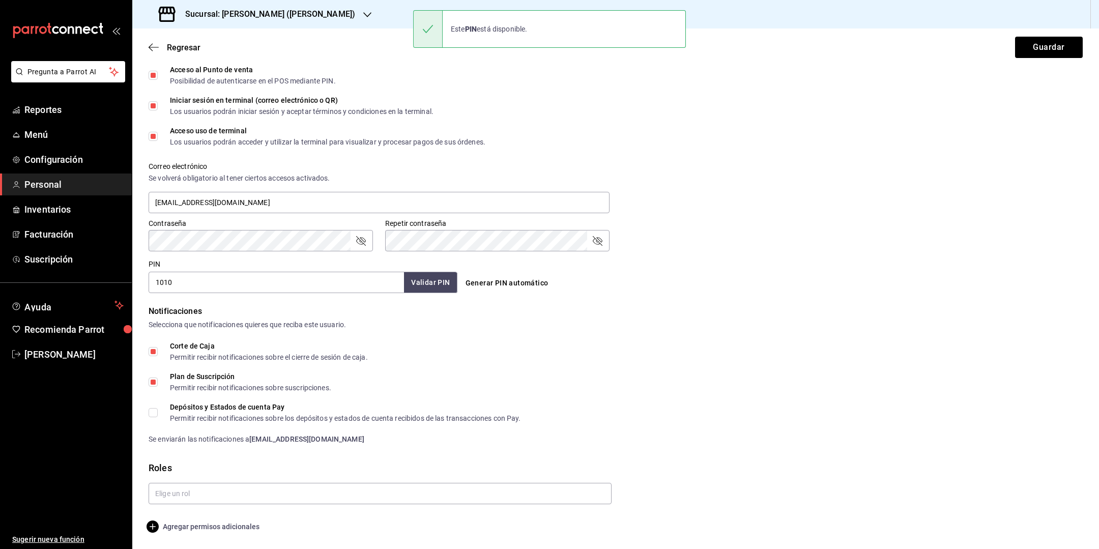
click at [187, 523] on span "Agregar permisos adicionales" at bounding box center [204, 527] width 111 height 12
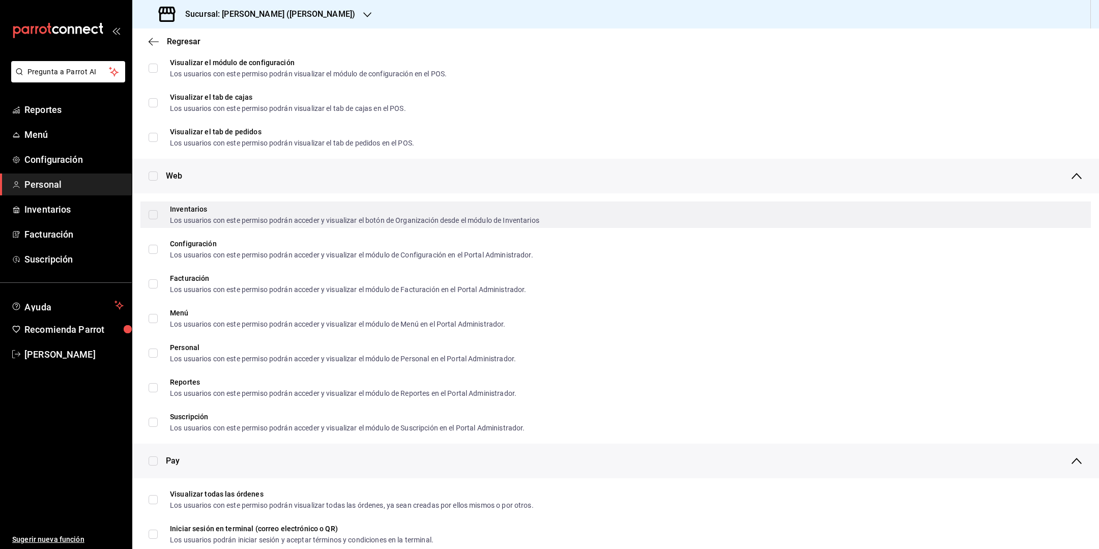
scroll to position [334, 0]
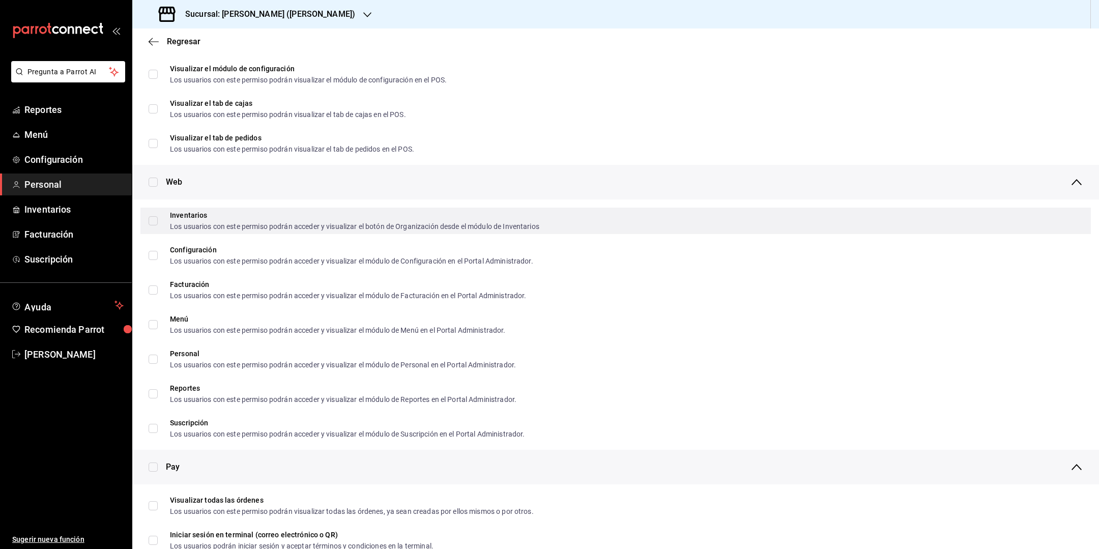
click at [153, 216] on label "Inventarios Los usuarios con este permiso podrán acceder y visualizar el botón …" at bounding box center [344, 221] width 391 height 18
click at [153, 216] on input "Inventarios Los usuarios con este permiso podrán acceder y visualizar el botón …" at bounding box center [153, 220] width 9 height 9
click at [155, 223] on input "Inventarios Los usuarios con este permiso podrán acceder y visualizar el botón …" at bounding box center [153, 220] width 9 height 9
checkbox input "true"
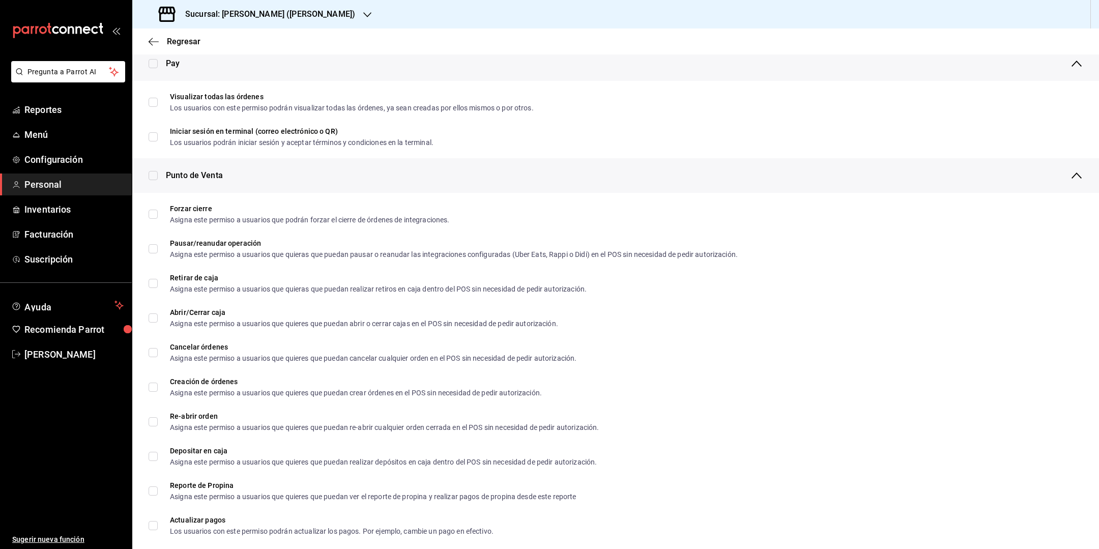
scroll to position [0, 0]
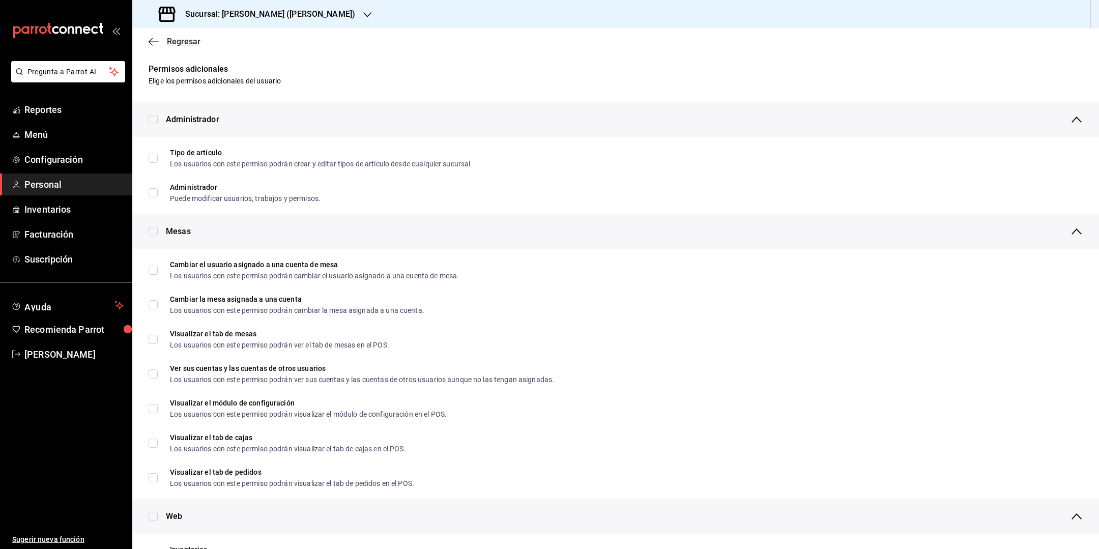
click at [151, 46] on span "Regresar" at bounding box center [175, 42] width 52 height 10
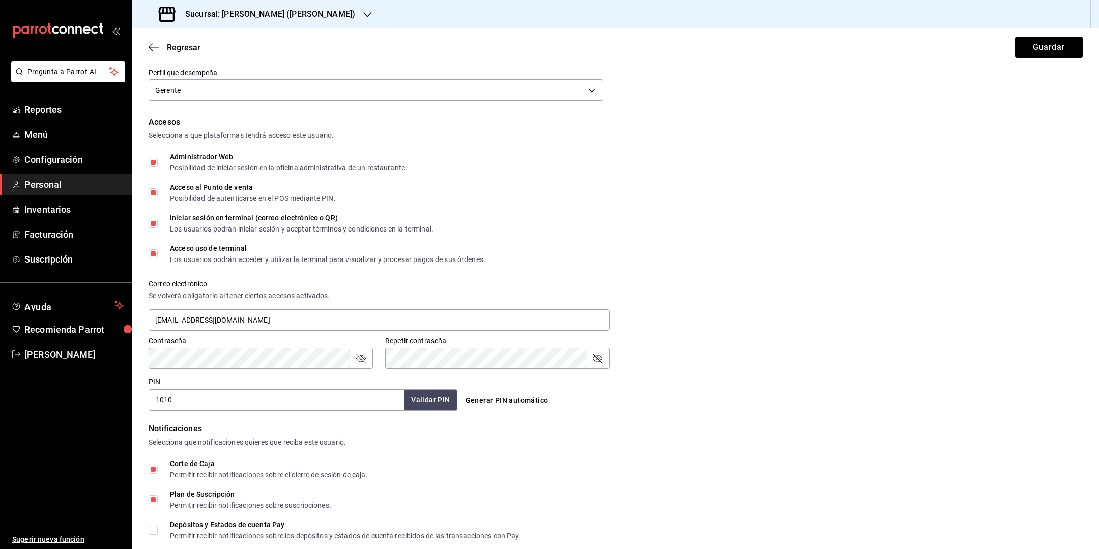
scroll to position [287, 0]
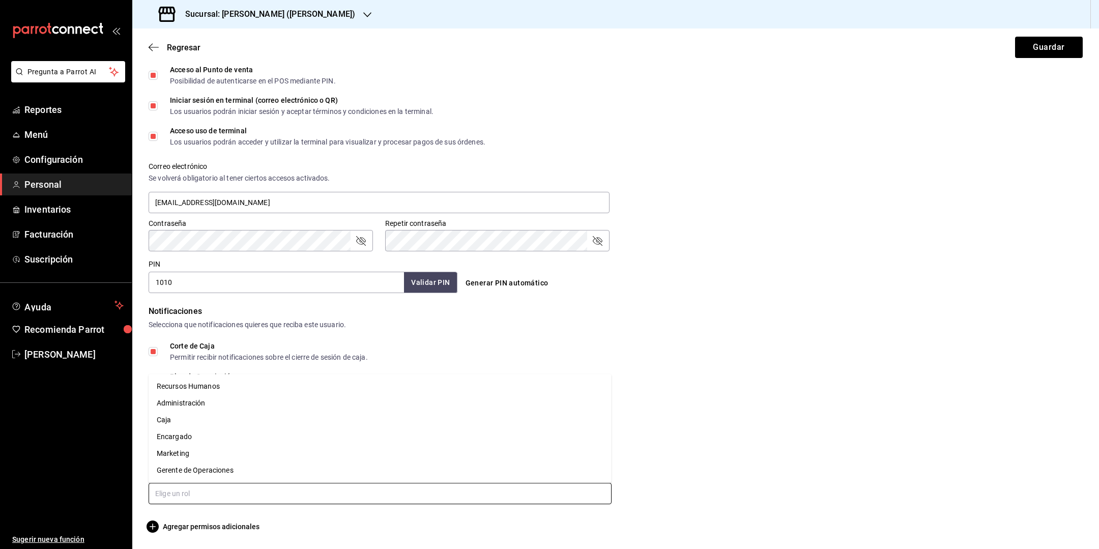
click at [366, 499] on input "text" at bounding box center [380, 493] width 463 height 21
click at [287, 438] on li "Encargado" at bounding box center [380, 437] width 463 height 17
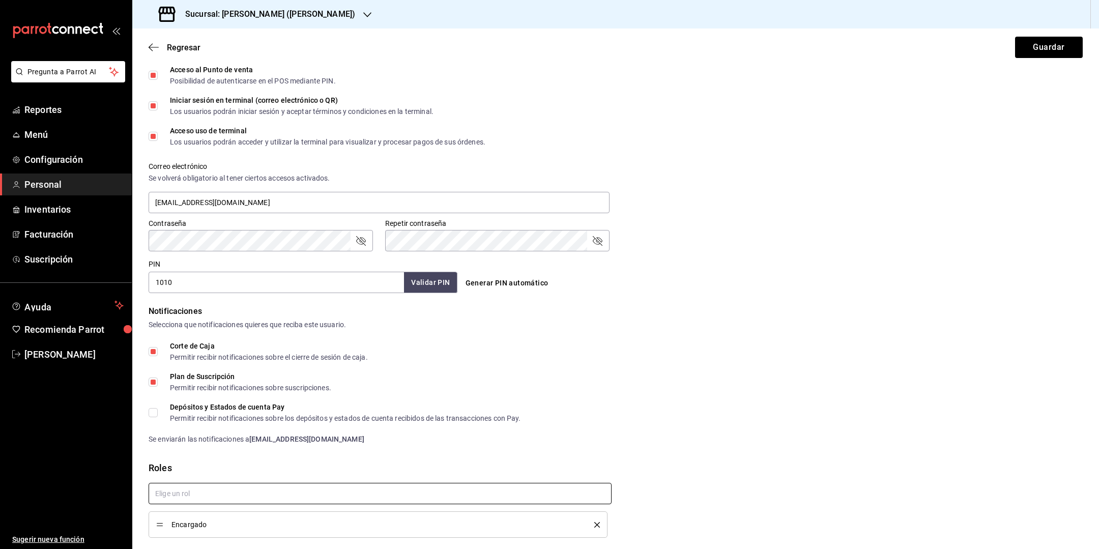
scroll to position [320, 0]
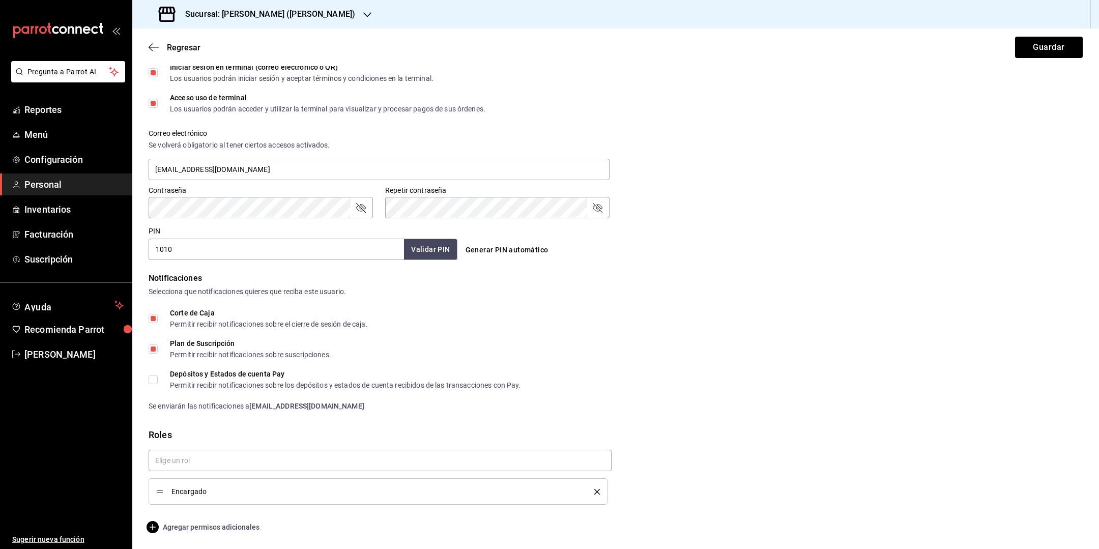
click at [248, 527] on span "Agregar permisos adicionales" at bounding box center [204, 527] width 111 height 12
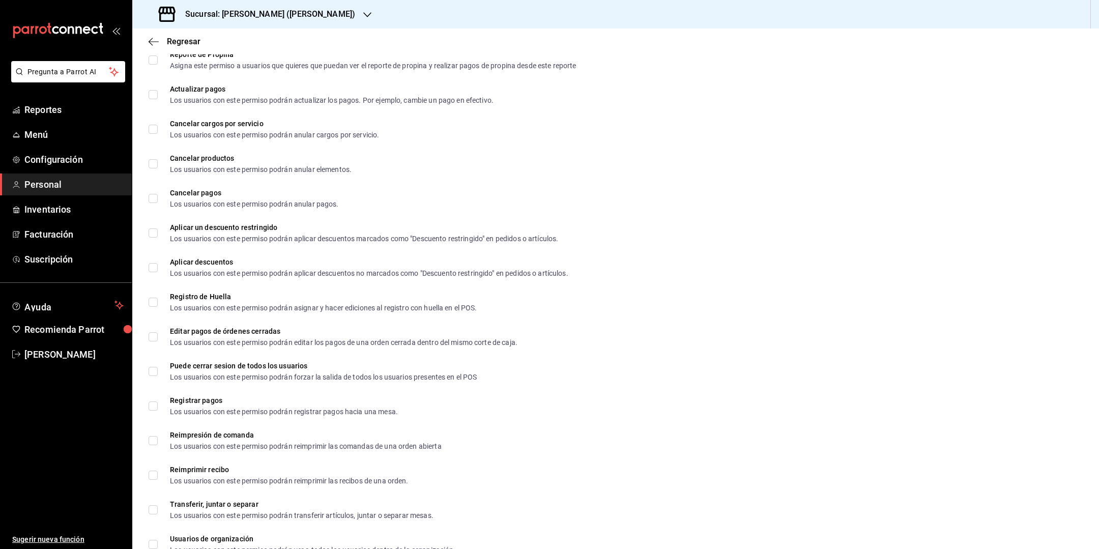
checkbox input "true"
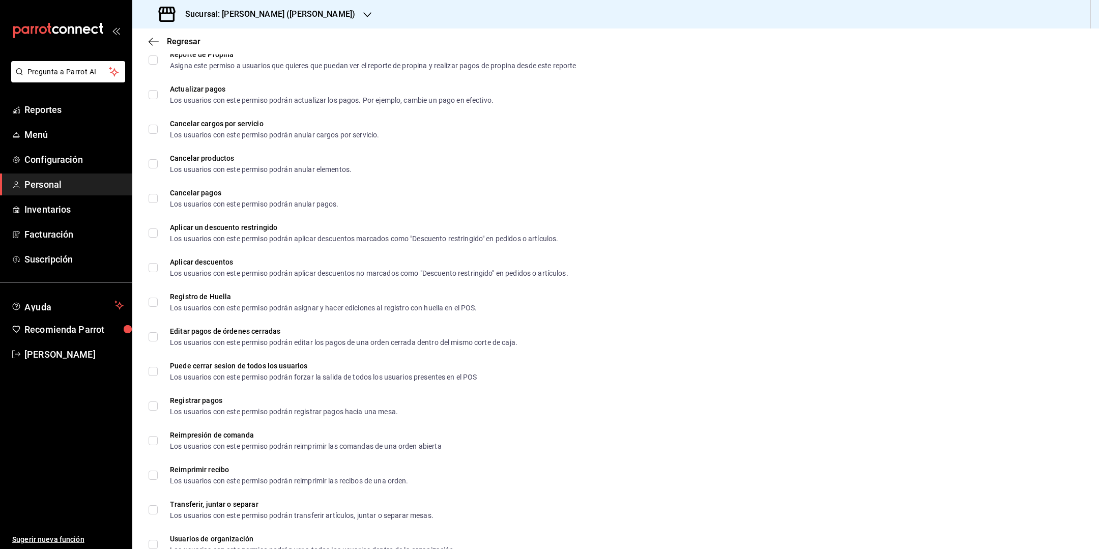
checkbox input "true"
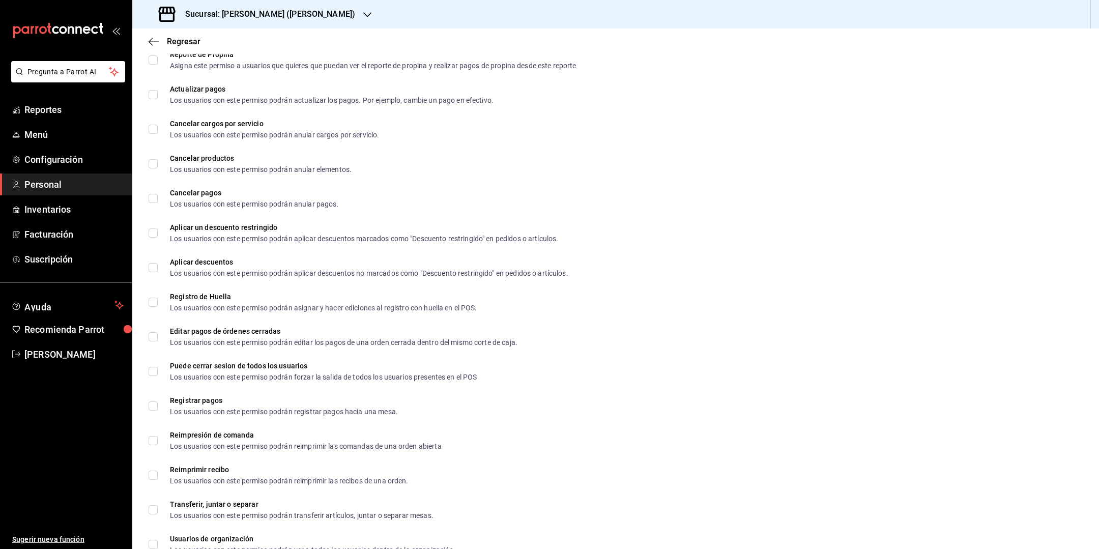
checkbox input "true"
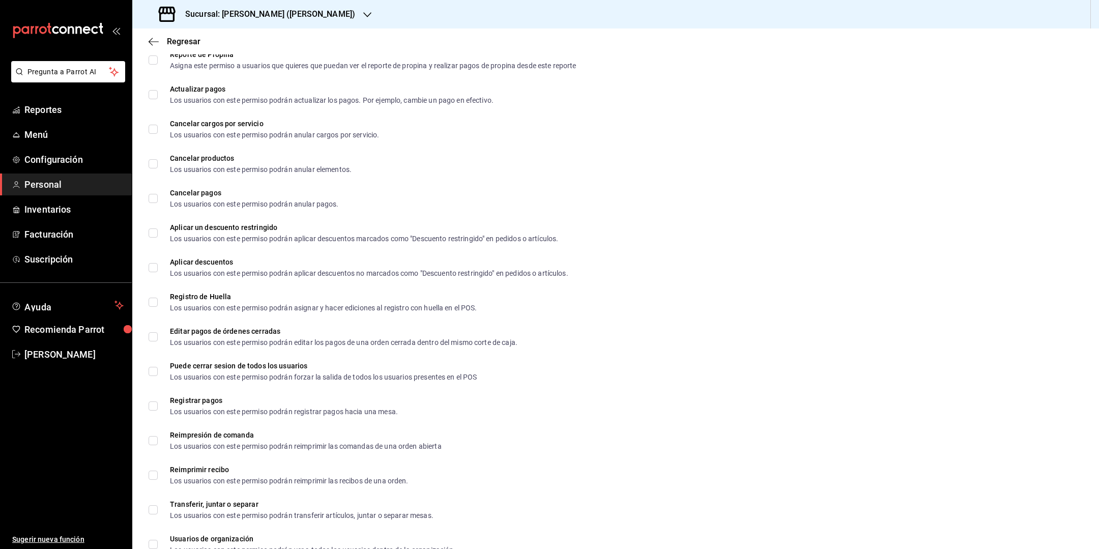
checkbox input "true"
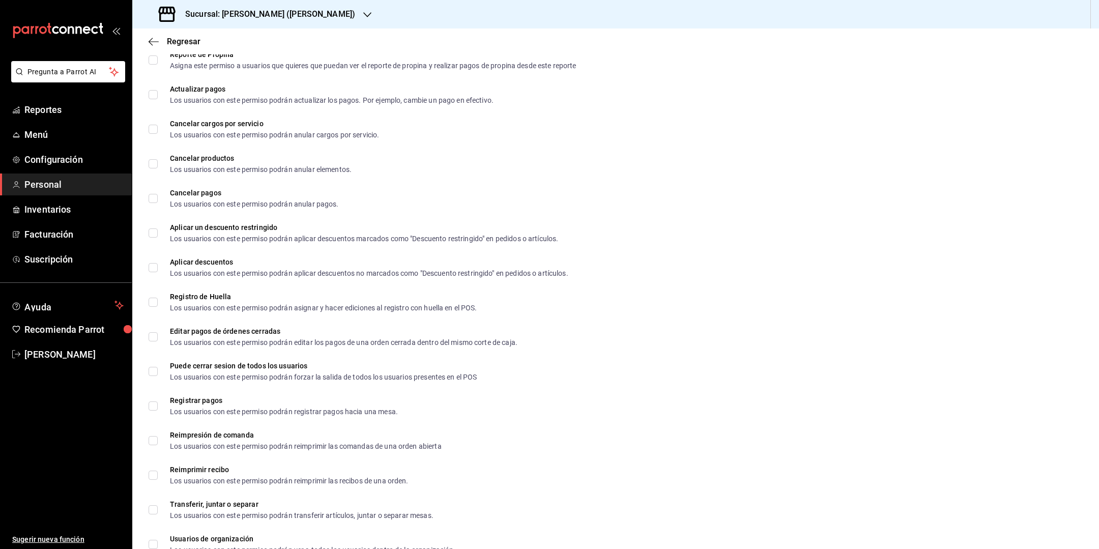
checkbox input "true"
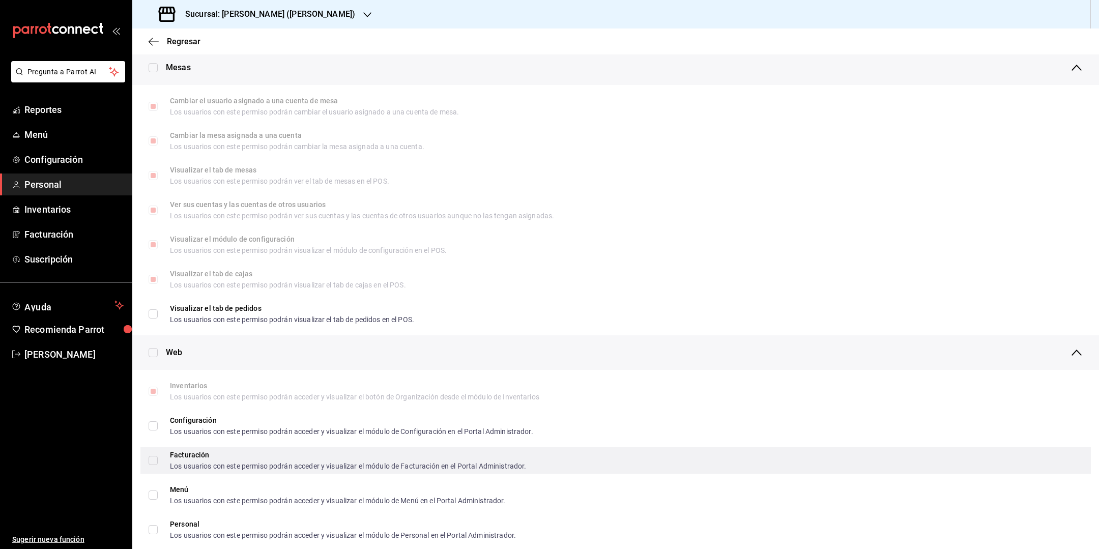
scroll to position [144, 0]
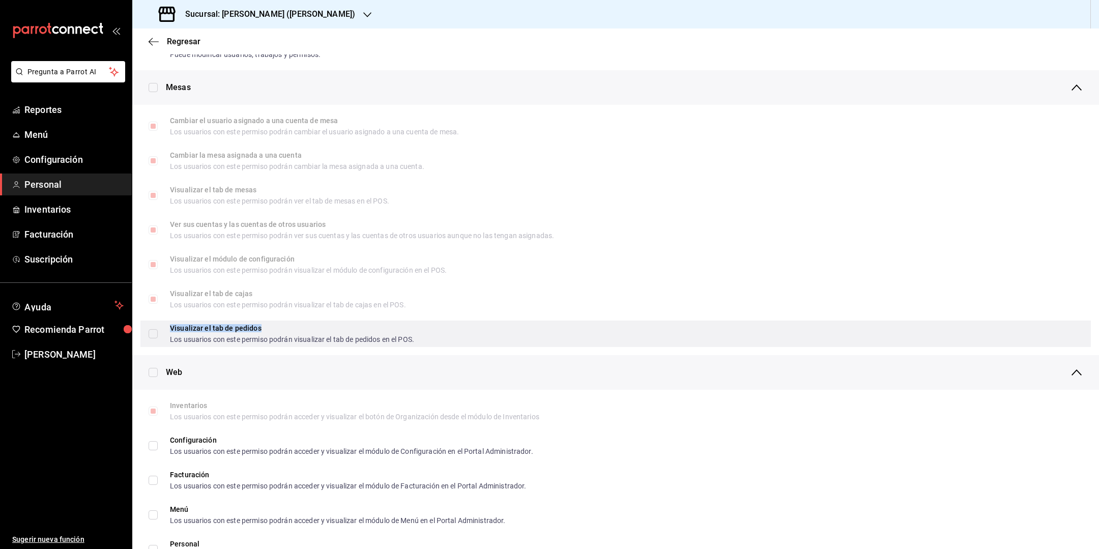
click at [213, 336] on div "Los usuarios con este permiso podrán visualizar el tab de pedidos en el POS." at bounding box center [292, 339] width 244 height 7
click at [158, 336] on input "Visualizar el tab de pedidos Los usuarios con este permiso podrán visualizar el…" at bounding box center [153, 333] width 9 height 9
checkbox input "false"
click at [156, 333] on input "Visualizar el tab de pedidos Los usuarios con este permiso podrán visualizar el…" at bounding box center [153, 333] width 9 height 9
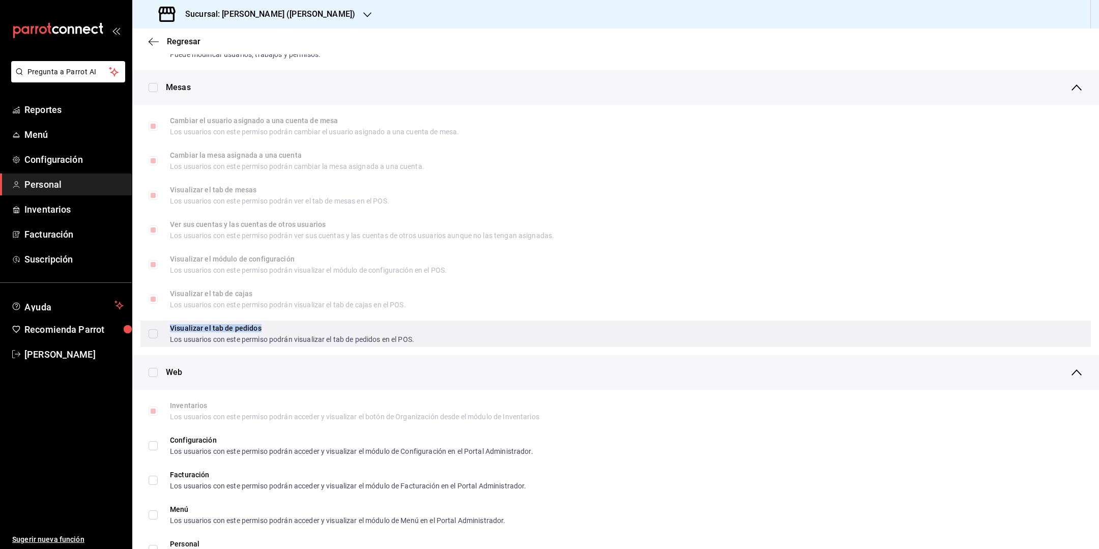
checkbox input "true"
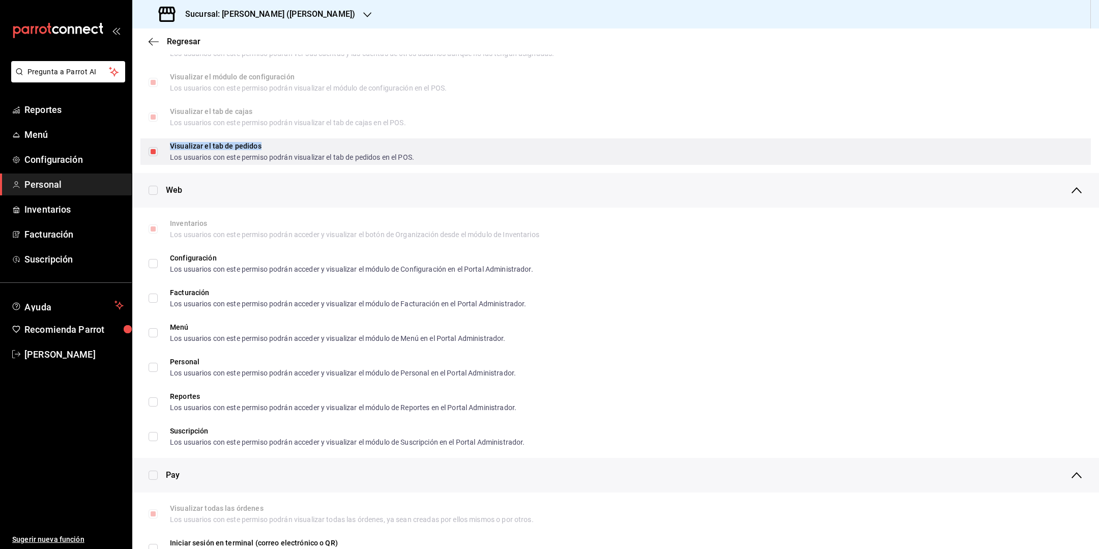
scroll to position [327, 0]
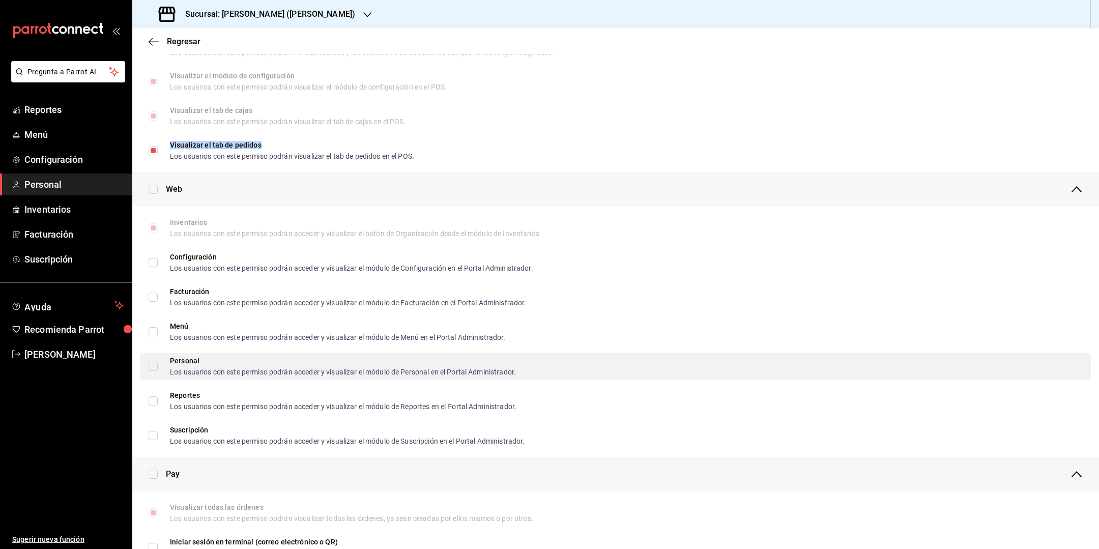
click at [153, 368] on input "Personal Los usuarios con este permiso podrán acceder y visualizar el módulo de…" at bounding box center [153, 366] width 9 height 9
checkbox input "true"
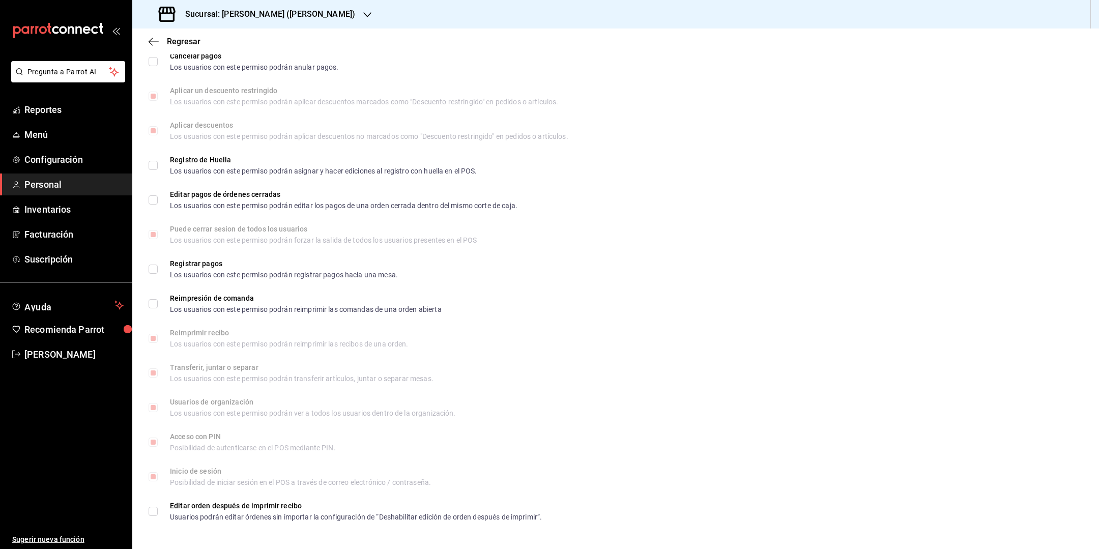
scroll to position [0, 0]
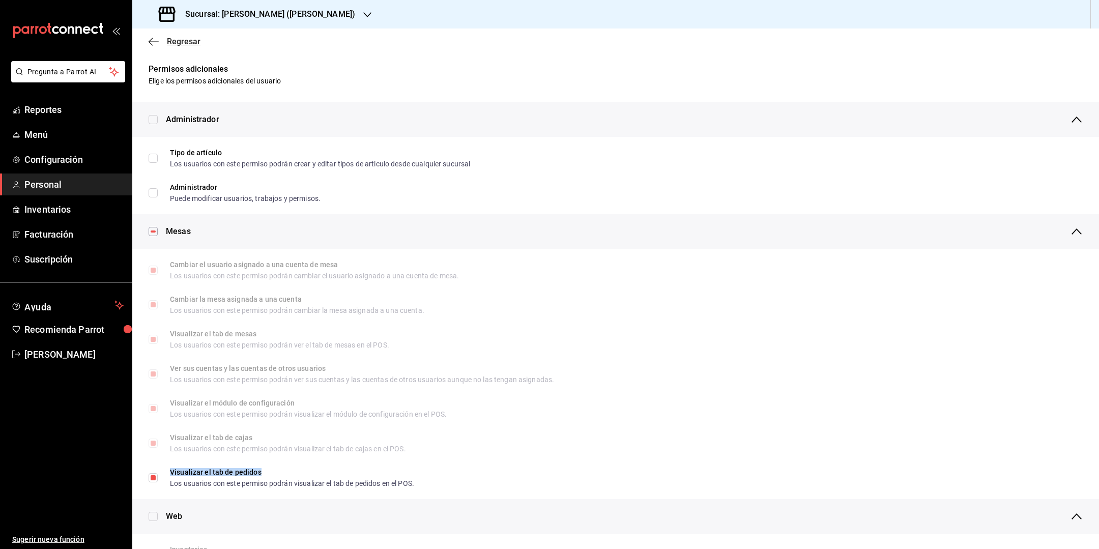
click at [158, 43] on icon "button" at bounding box center [154, 41] width 10 height 9
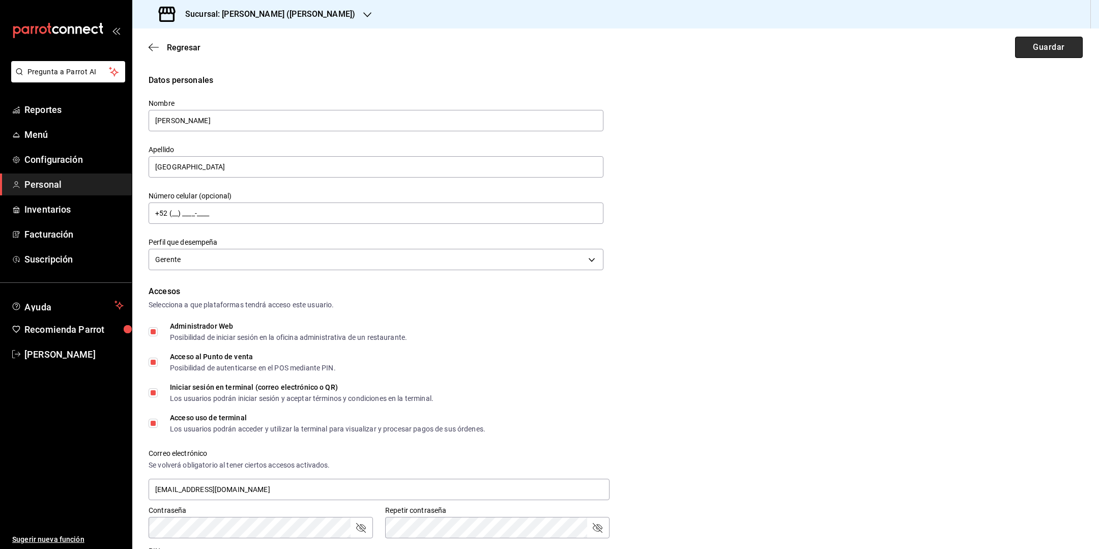
click at [1029, 50] on button "Guardar" at bounding box center [1049, 47] width 68 height 21
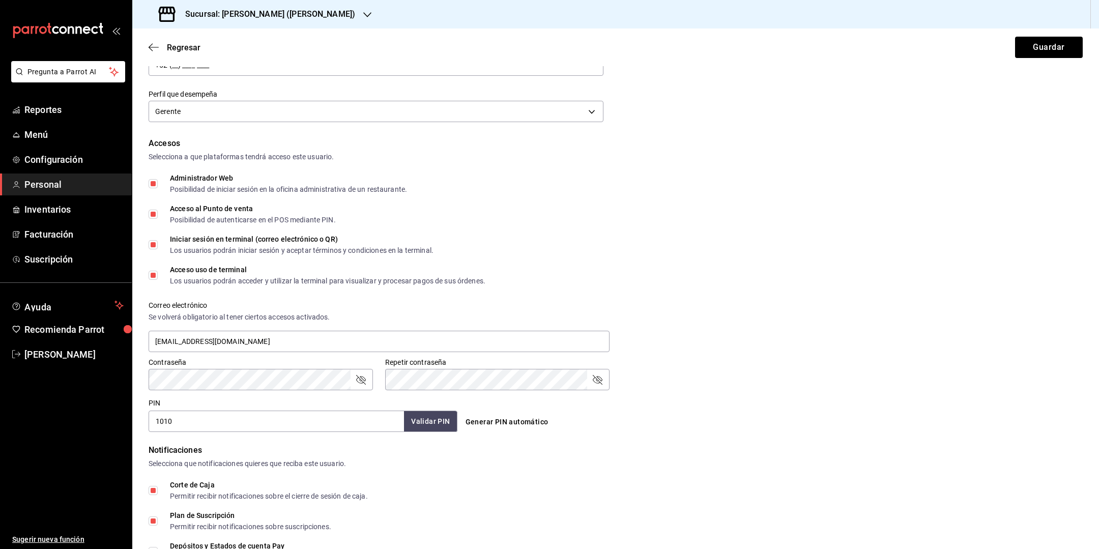
scroll to position [168, 0]
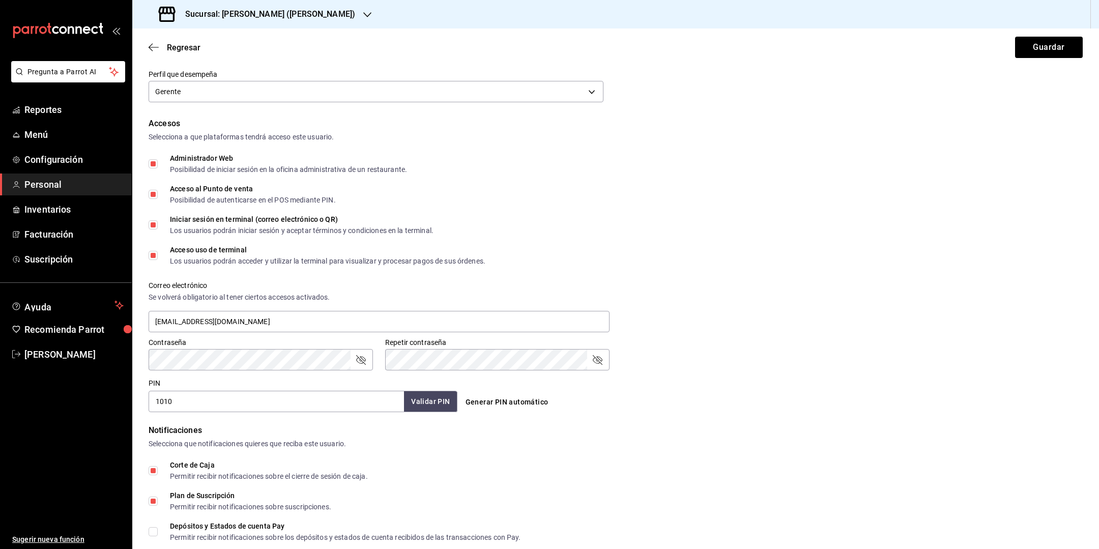
click at [359, 363] on icon "passwordField" at bounding box center [361, 360] width 12 height 12
click at [752, 331] on div "Contraseña Contraseña Repetir contraseña Repetir contraseña" at bounding box center [609, 348] width 947 height 45
click at [1049, 46] on button "Guardar" at bounding box center [1049, 47] width 68 height 21
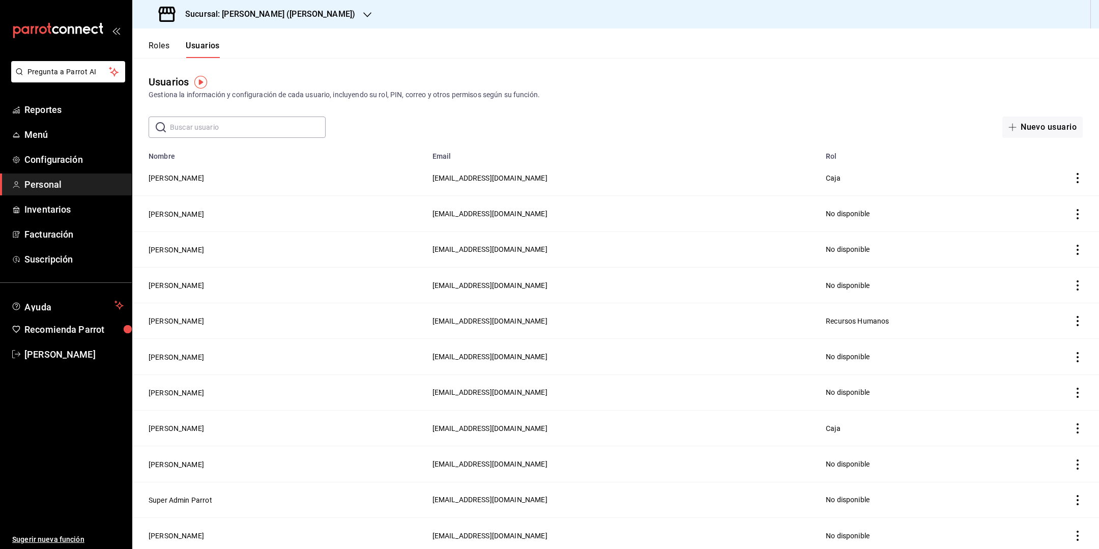
click at [214, 126] on input "text" at bounding box center [248, 127] width 156 height 20
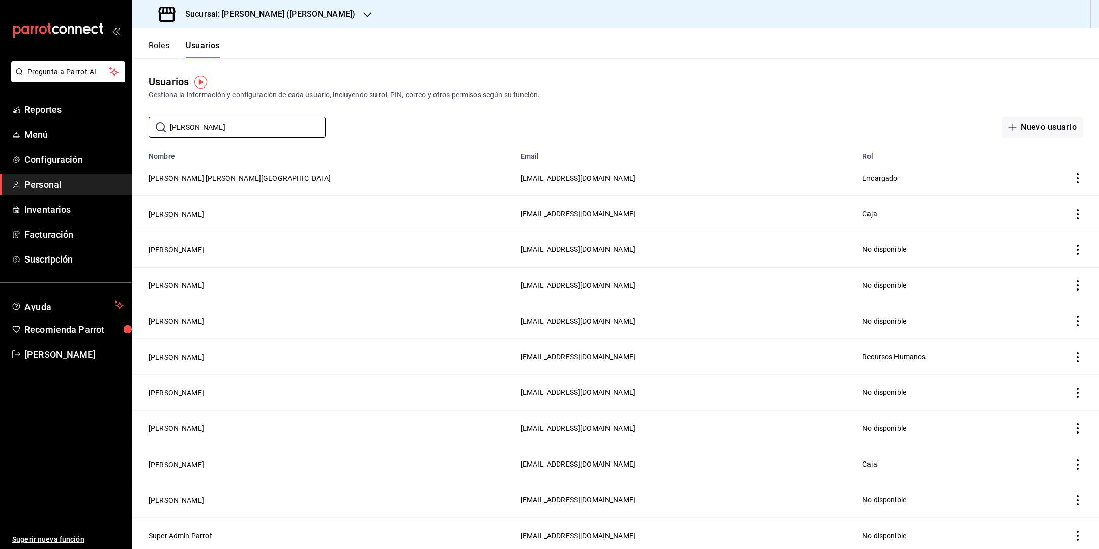
type input "[PERSON_NAME]"
